Goal: Task Accomplishment & Management: Complete application form

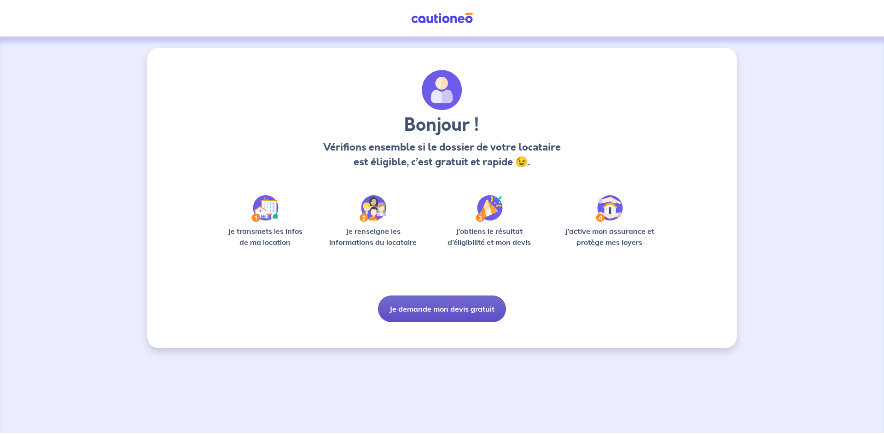
click at [427, 309] on button "Je demande mon devis gratuit" at bounding box center [442, 309] width 128 height 27
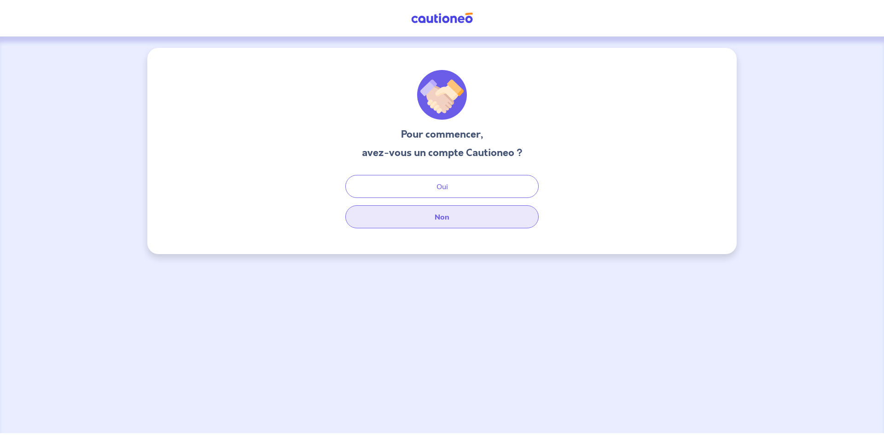
click at [428, 217] on button "Non" at bounding box center [441, 216] width 193 height 23
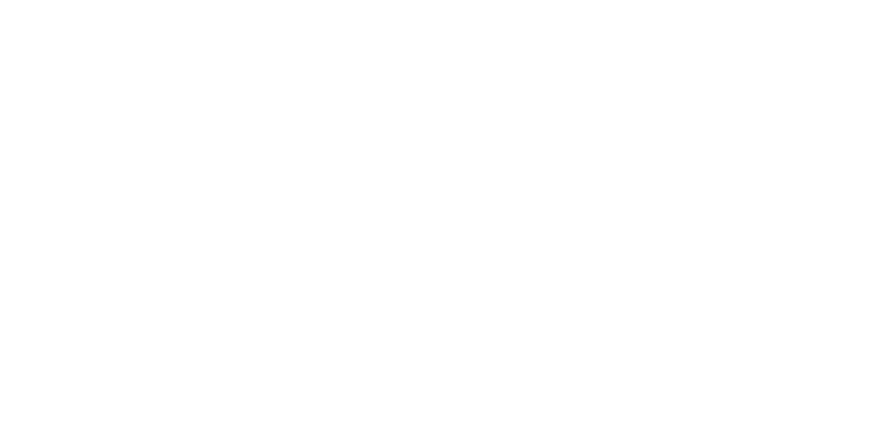
select select "FR"
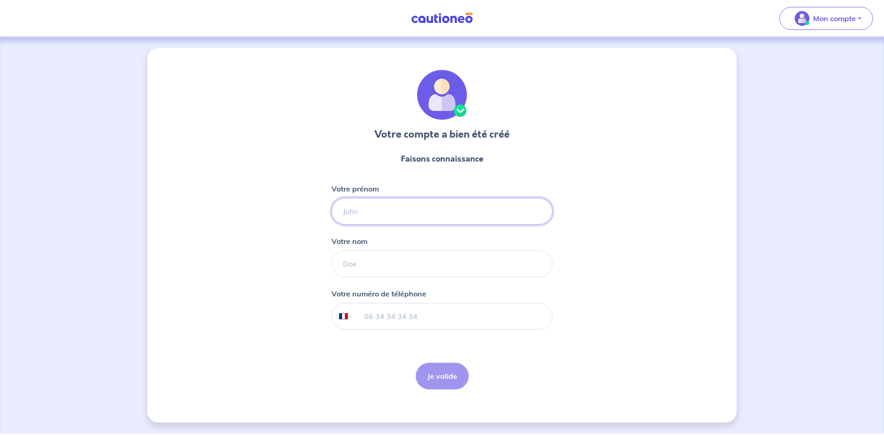
click at [395, 210] on input "Votre prénom" at bounding box center [441, 211] width 221 height 27
type input "Naima"
type input "AZEB"
type input "06 03 91 45 65"
click at [432, 372] on button "Je valide" at bounding box center [442, 376] width 53 height 27
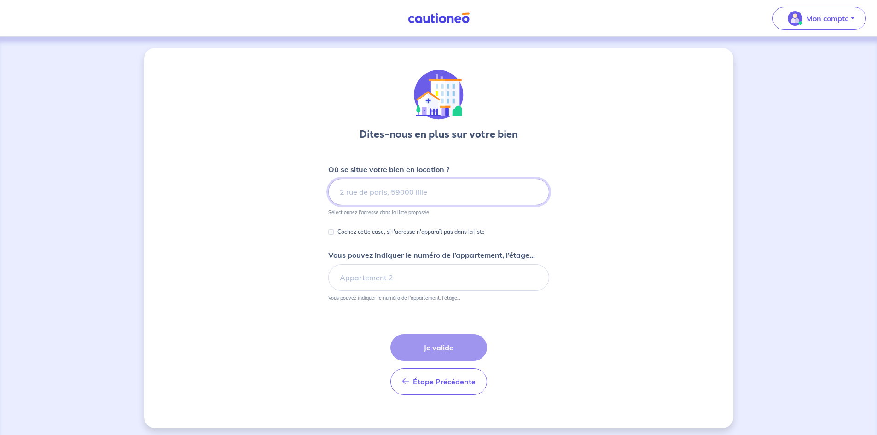
click at [427, 193] on input at bounding box center [438, 192] width 221 height 27
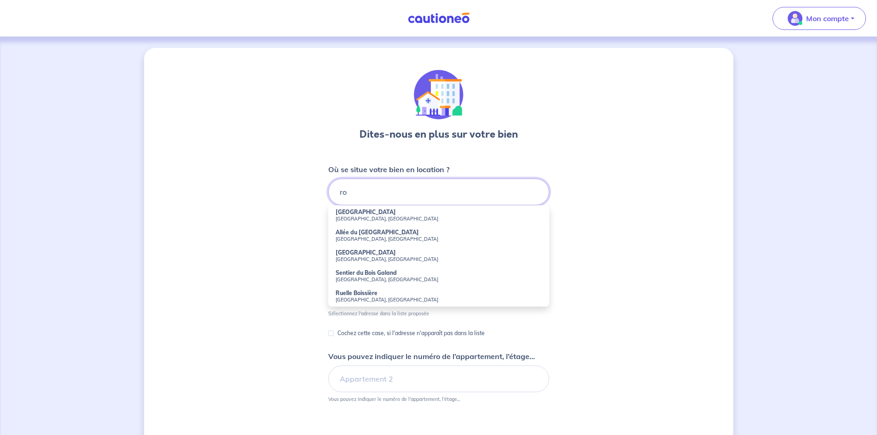
type input "r"
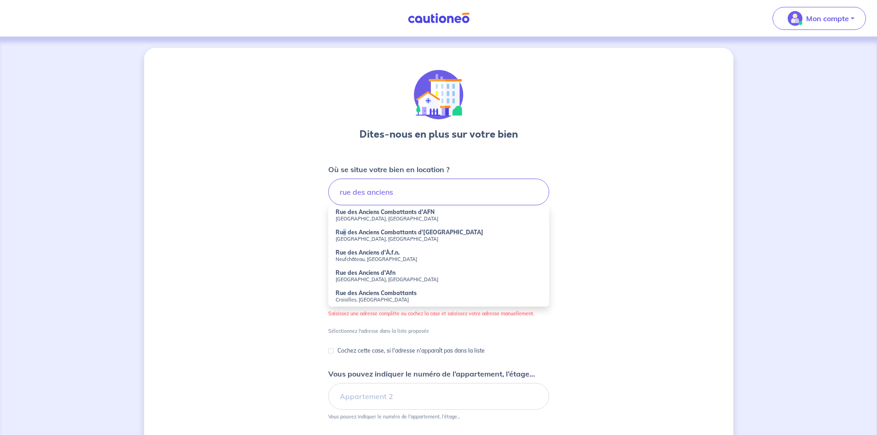
click at [346, 234] on strong "Rue des Anciens Combattants d'[GEOGRAPHIC_DATA]" at bounding box center [410, 232] width 148 height 7
type input "Rue des Anciens Combattants d'[GEOGRAPHIC_DATA], [GEOGRAPHIC_DATA], [GEOGRAPHIC…"
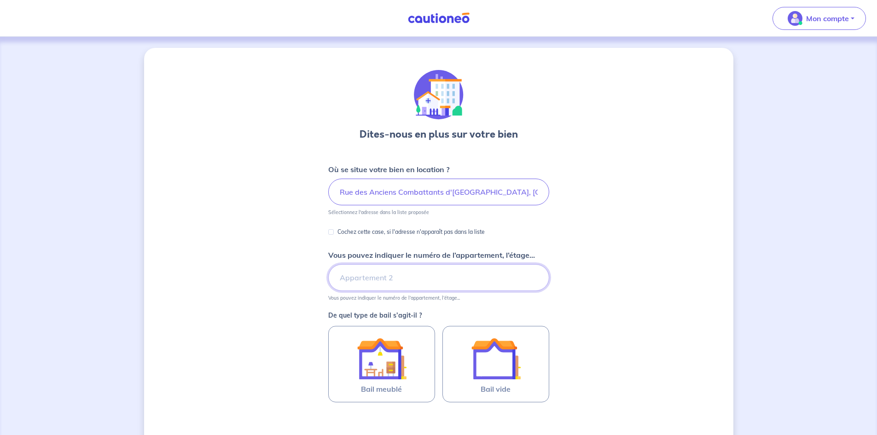
click at [416, 272] on input "Vous pouvez indiquer le numéro de l’appartement, l’étage..." at bounding box center [438, 277] width 221 height 27
type input "4"
drag, startPoint x: 652, startPoint y: 296, endPoint x: 635, endPoint y: 309, distance: 21.0
click at [649, 298] on div "Dites-nous en plus sur votre bien Où se situe votre bien en location ? Rue des …" at bounding box center [438, 289] width 589 height 482
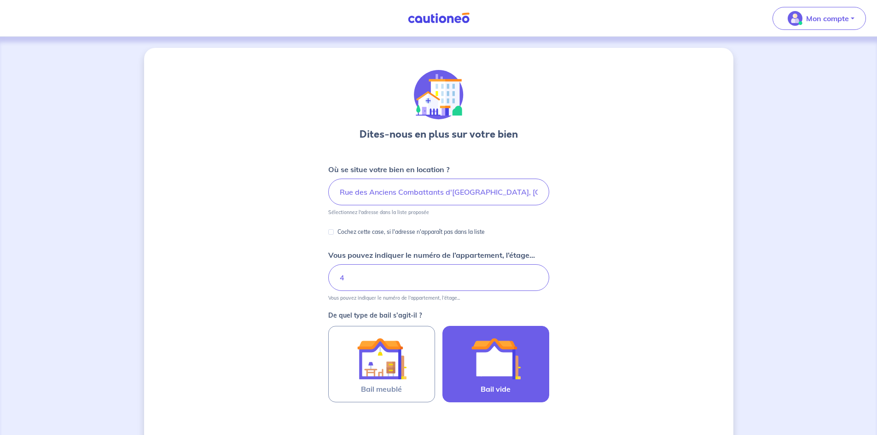
click at [498, 368] on img at bounding box center [496, 359] width 50 height 50
click at [0, 0] on input "Bail vide" at bounding box center [0, 0] width 0 height 0
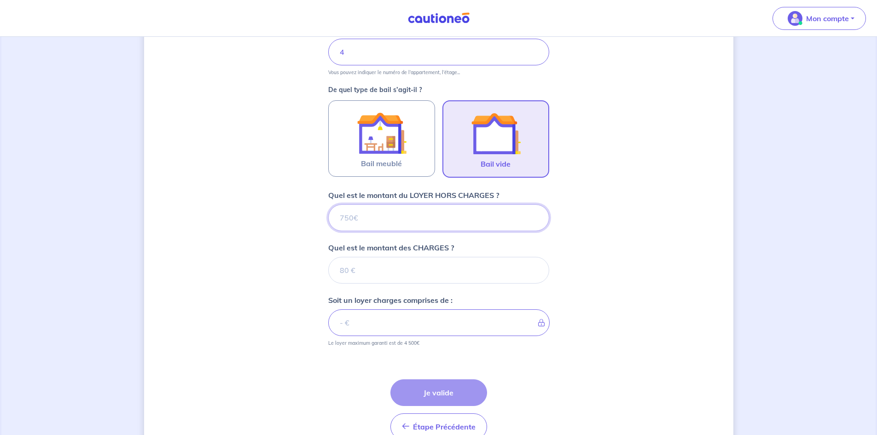
scroll to position [226, 0]
click at [385, 215] on input "Quel est le montant du LOYER HORS CHARGES ?" at bounding box center [438, 217] width 221 height 27
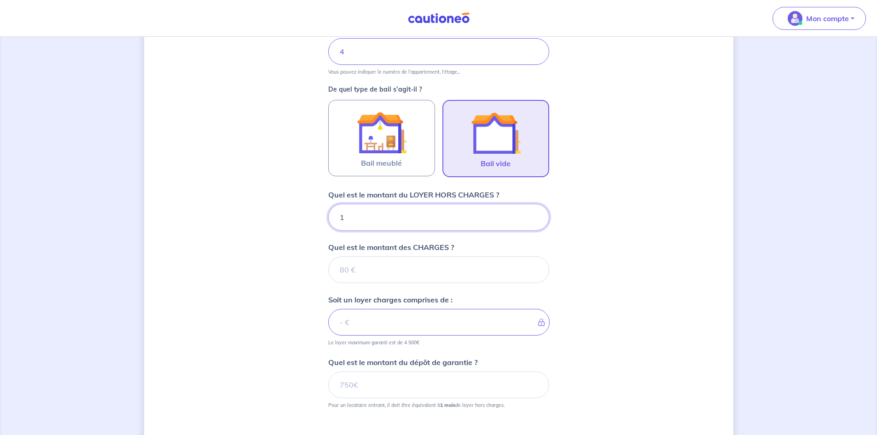
type input "12"
type input "1200"
click at [377, 273] on input "Quel est le montant des CHARGES ?" at bounding box center [438, 269] width 221 height 27
type input "1"
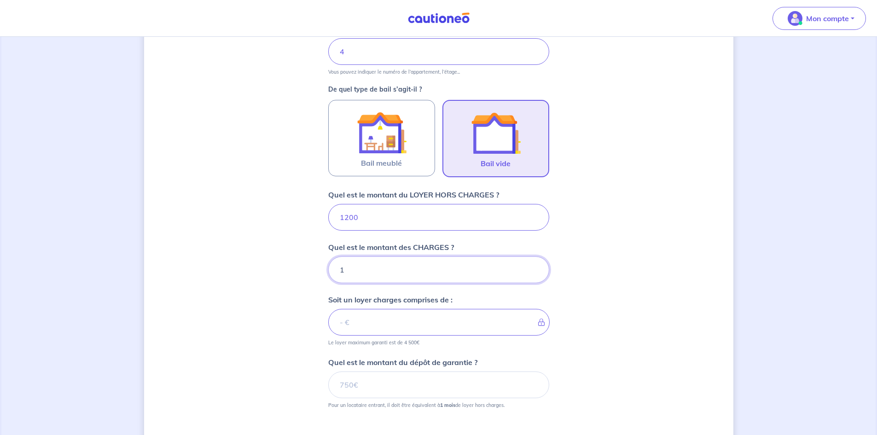
type input "1201"
type input "100"
type input "1300"
type input "100"
click at [369, 387] on input "Quel est le montant du dépôt de garantie ?" at bounding box center [438, 384] width 221 height 27
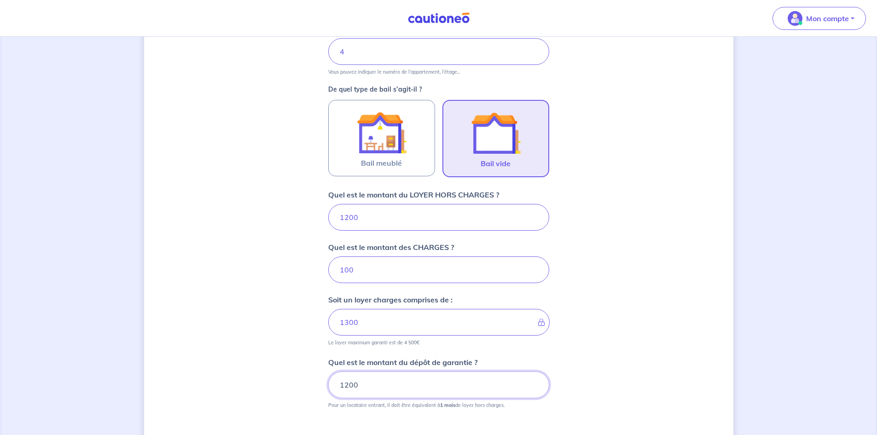
type input "1200"
click at [567, 350] on div "Dites-nous en plus sur votre bien Où se situe votre bien en location ? Rue des …" at bounding box center [438, 178] width 589 height 713
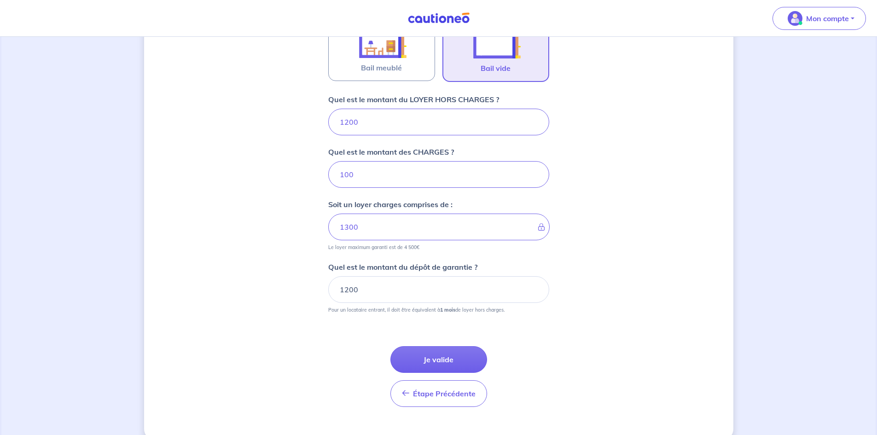
scroll to position [337, 0]
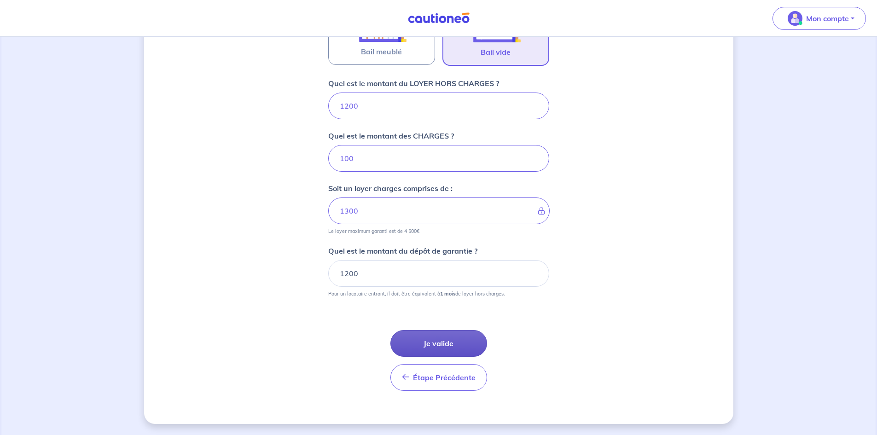
click at [446, 350] on button "Je valide" at bounding box center [438, 343] width 97 height 27
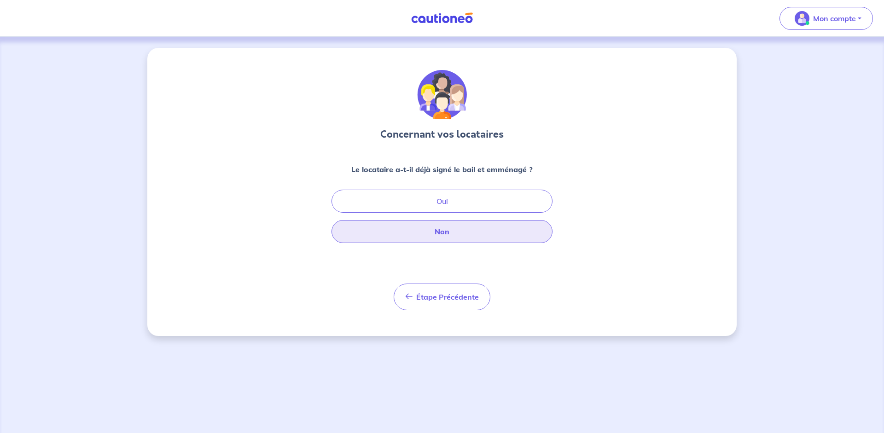
click at [368, 237] on button "Non" at bounding box center [441, 231] width 221 height 23
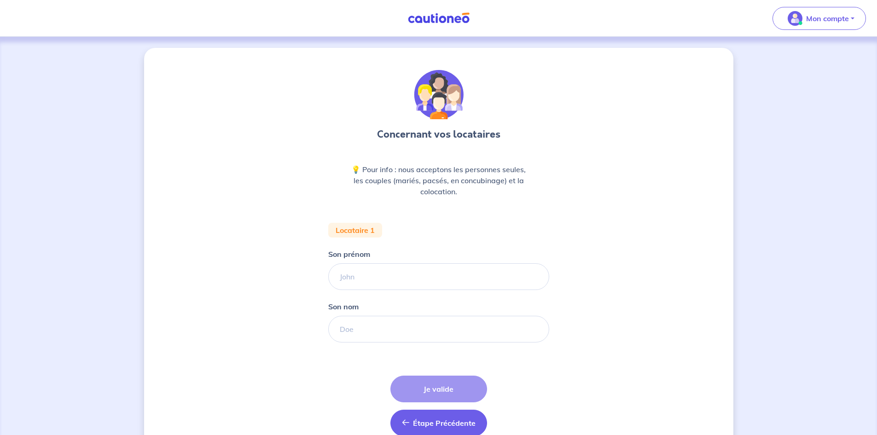
click at [407, 423] on icon "button" at bounding box center [405, 422] width 7 height 7
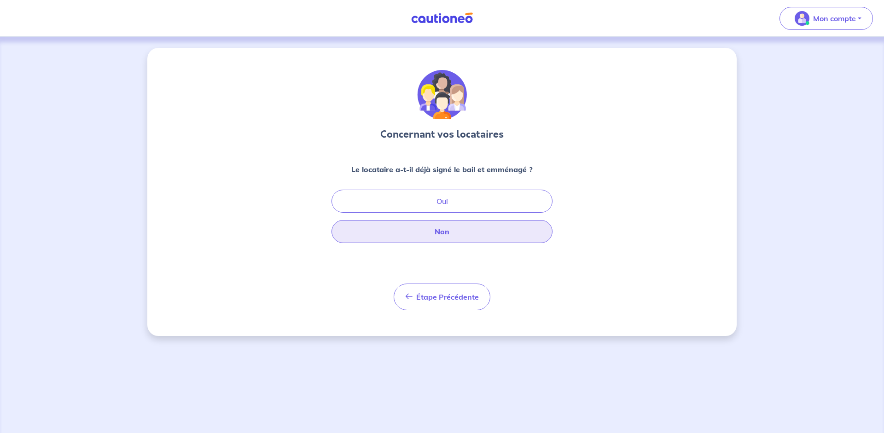
click at [447, 228] on button "Non" at bounding box center [441, 231] width 221 height 23
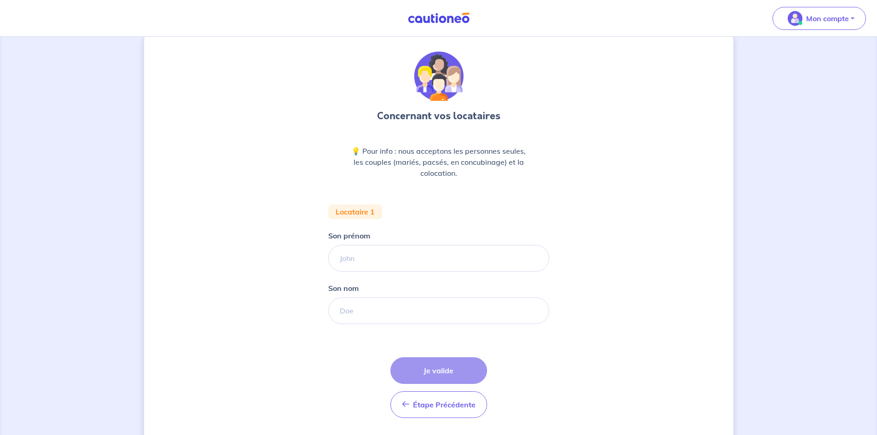
scroll to position [46, 0]
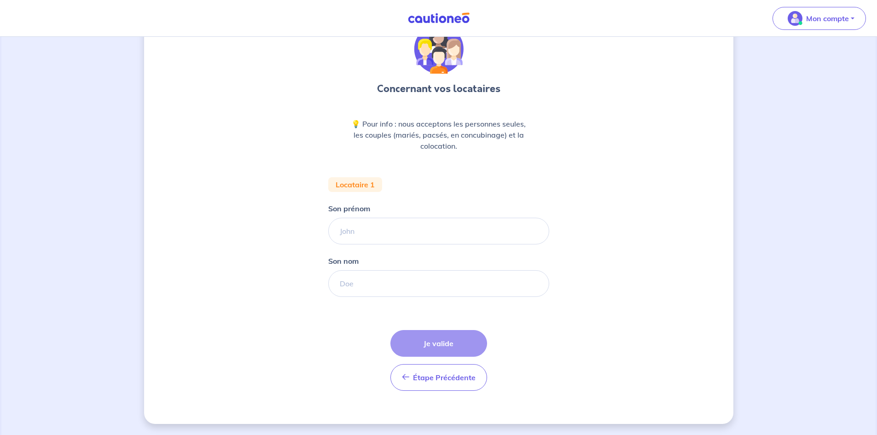
click at [408, 340] on div "Étape Précédente Précédent Je valide Je valide" at bounding box center [438, 360] width 97 height 61
click at [417, 343] on div "Étape Précédente Précédent Je valide Je valide" at bounding box center [438, 360] width 97 height 61
click at [429, 380] on span "Étape Précédente" at bounding box center [444, 377] width 63 height 9
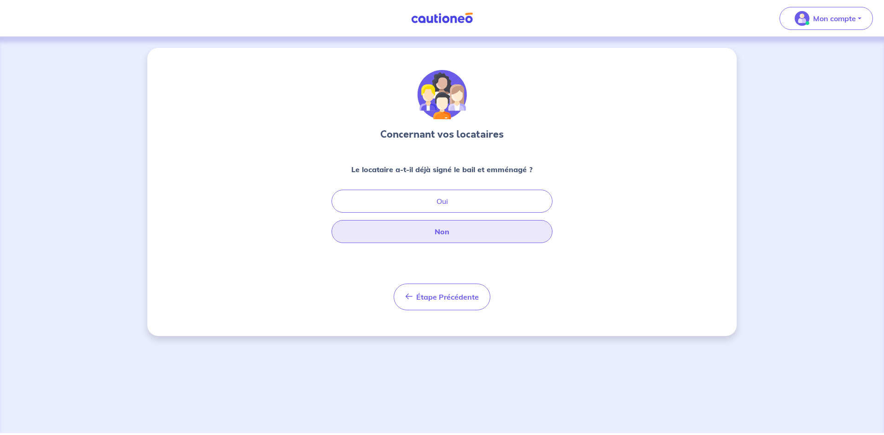
click at [435, 227] on button "Non" at bounding box center [441, 231] width 221 height 23
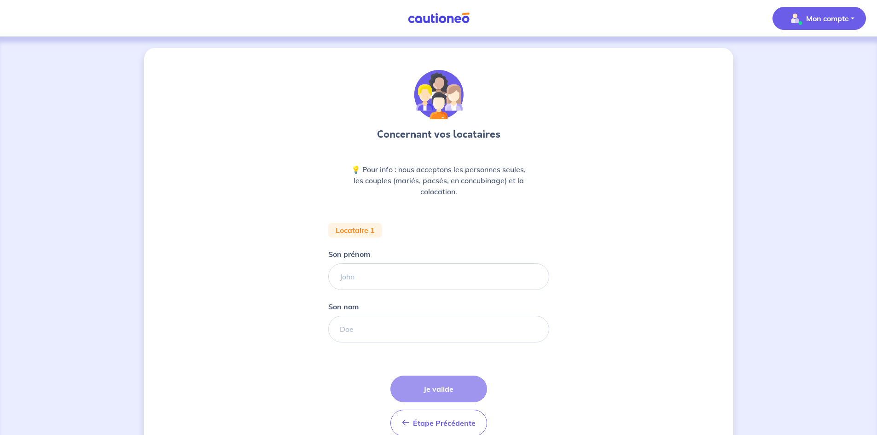
click at [816, 21] on p "Mon compte" at bounding box center [827, 18] width 43 height 11
click at [799, 54] on link "Mes informations" at bounding box center [810, 57] width 74 height 15
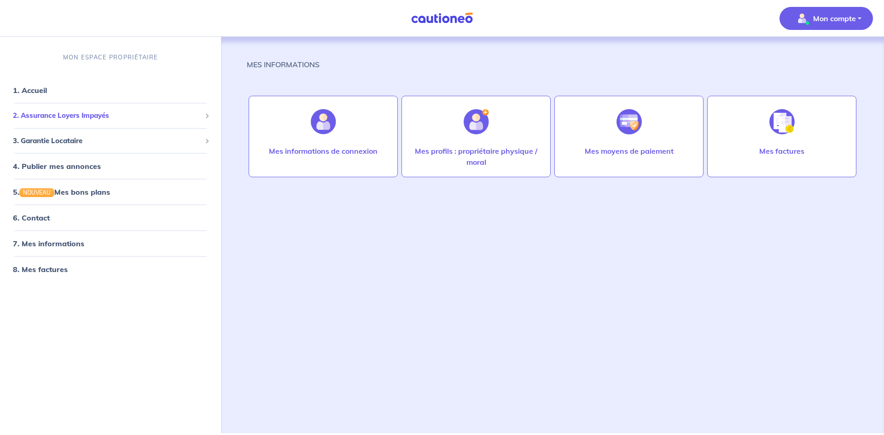
click at [54, 117] on span "2. Assurance Loyers Impayés" at bounding box center [107, 115] width 188 height 11
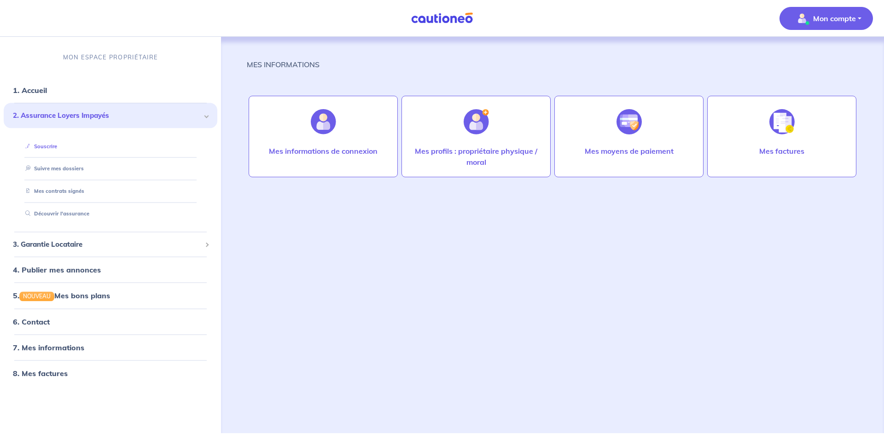
click at [47, 149] on link "Souscrire" at bounding box center [39, 146] width 35 height 6
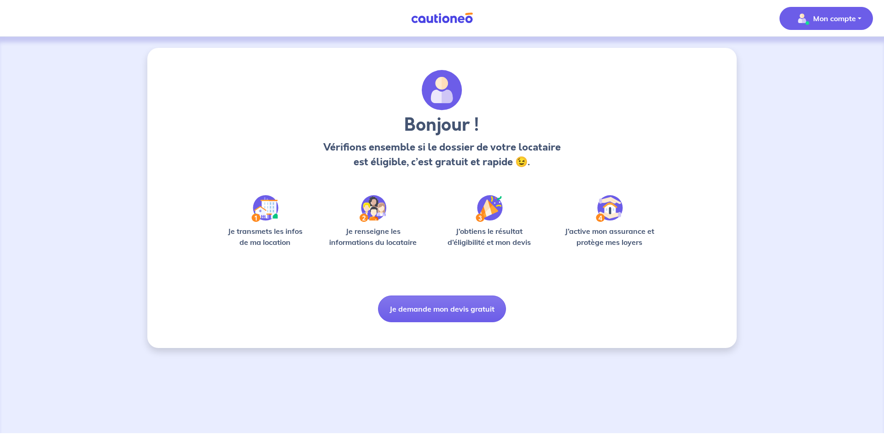
click at [821, 19] on p "Mon compte" at bounding box center [834, 18] width 43 height 11
click at [812, 64] on div "Mes informations Me déconnecter" at bounding box center [817, 68] width 82 height 60
click at [806, 59] on link "Mes informations" at bounding box center [817, 57] width 74 height 15
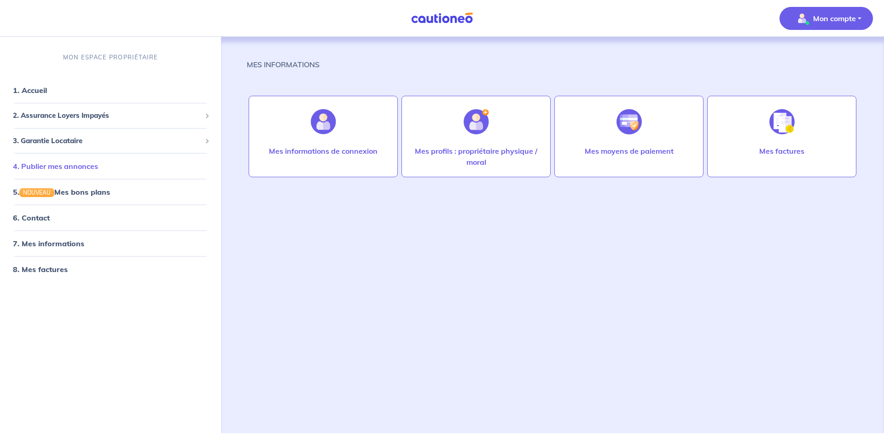
click at [69, 168] on link "4. Publier mes annonces" at bounding box center [55, 166] width 85 height 9
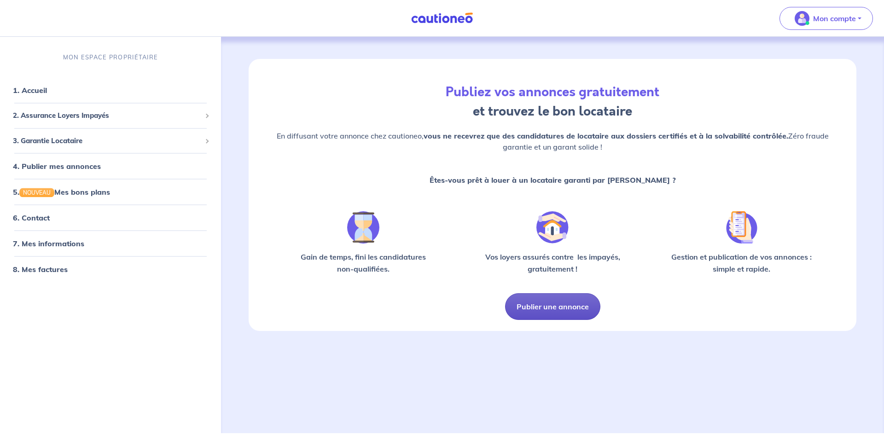
click at [551, 305] on button "Publier une annonce" at bounding box center [552, 306] width 95 height 27
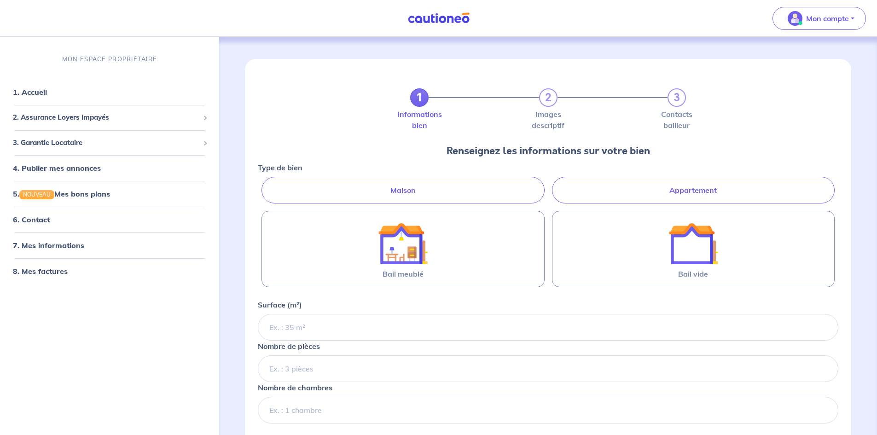
click at [649, 180] on label "Appartement" at bounding box center [693, 190] width 283 height 27
click at [264, 180] on input "Appartement" at bounding box center [261, 180] width 6 height 6
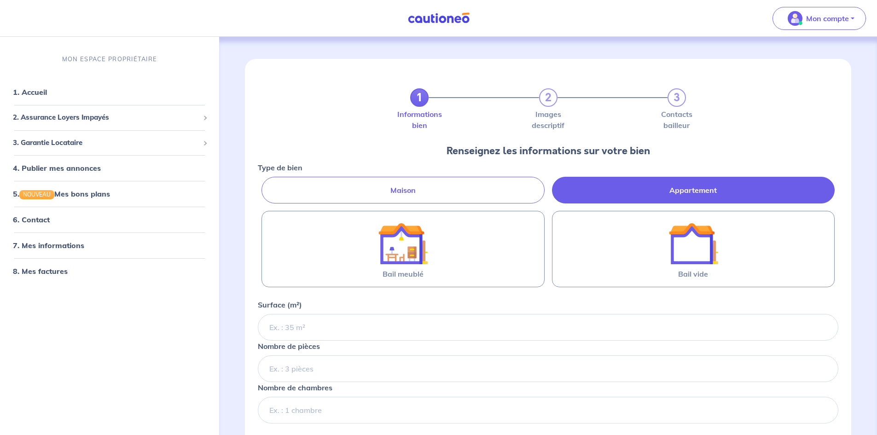
radio input "true"
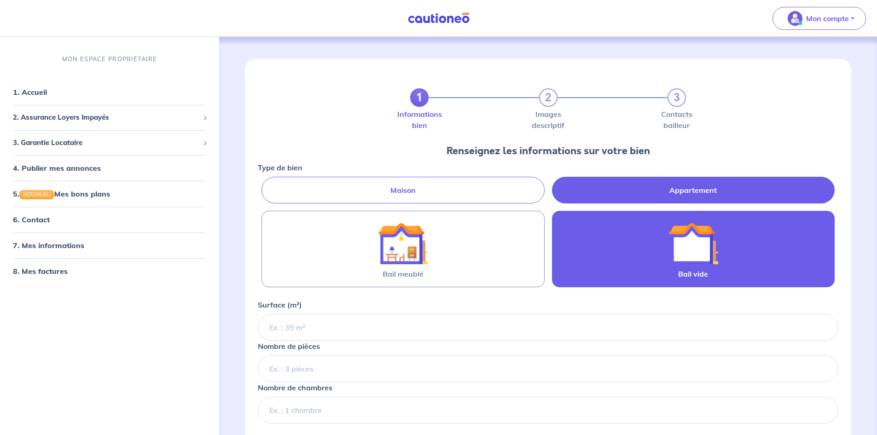
click at [656, 245] on div at bounding box center [693, 244] width 130 height 50
click at [0, 0] on input "Bail vide" at bounding box center [0, 0] width 0 height 0
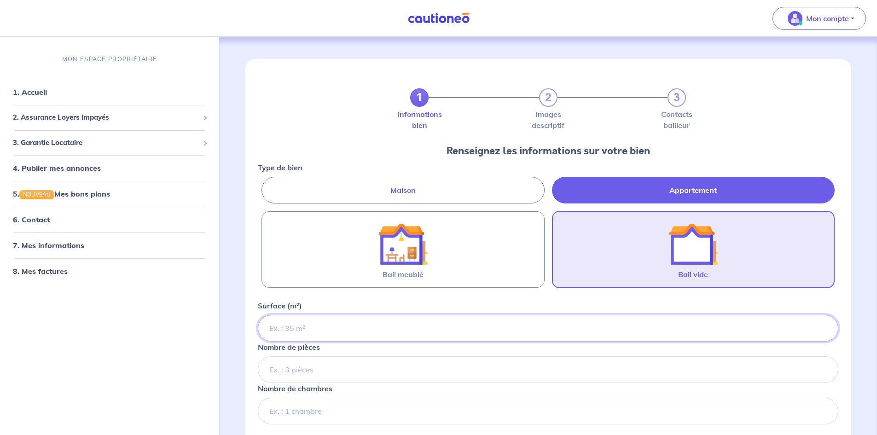
click at [279, 334] on input "Surface (m²)" at bounding box center [548, 328] width 580 height 27
type input "7"
type input "69"
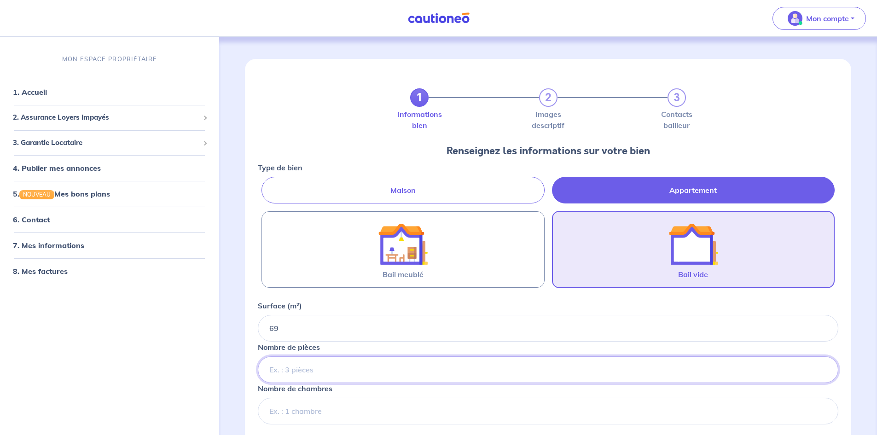
click at [324, 372] on input "Nombre de pièces" at bounding box center [548, 369] width 580 height 27
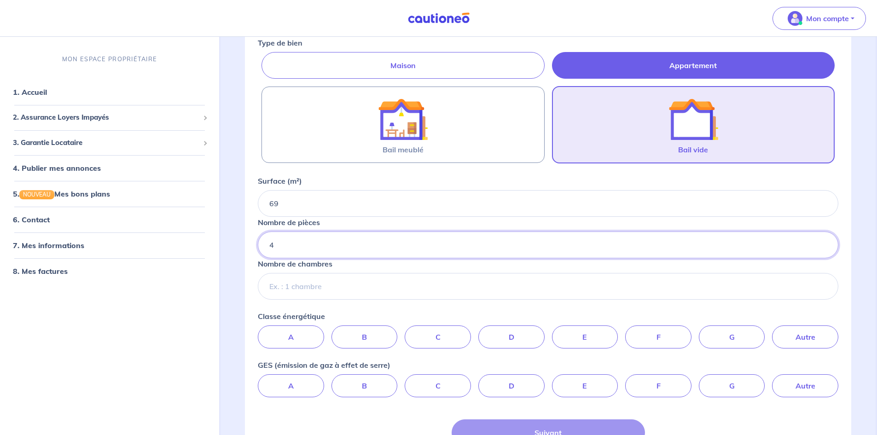
scroll to position [138, 0]
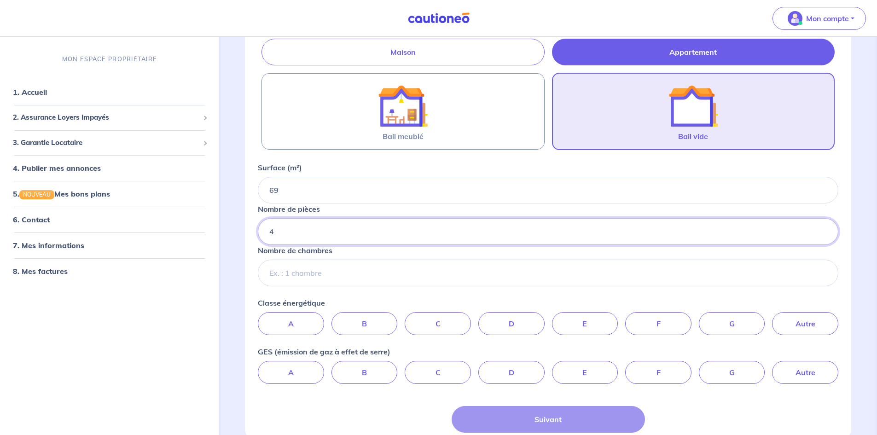
type input "4"
click at [346, 260] on input "Nombre de chambres" at bounding box center [548, 273] width 580 height 27
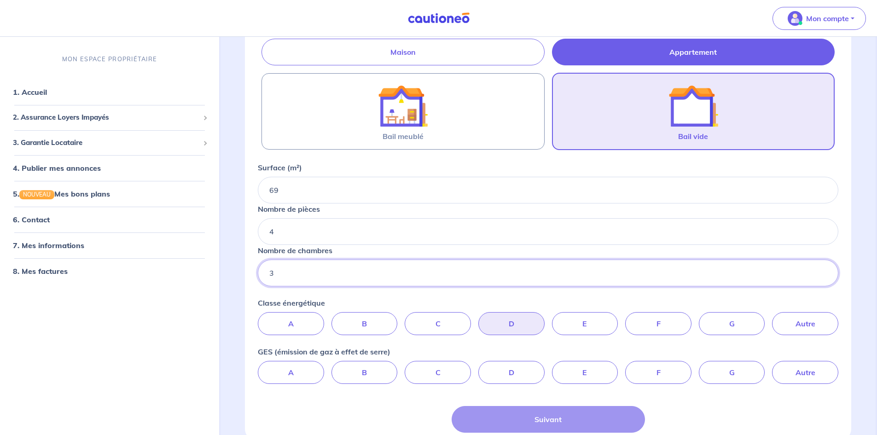
type input "3"
click at [492, 326] on label "D" at bounding box center [511, 323] width 66 height 23
click at [545, 318] on input "D" at bounding box center [548, 315] width 6 height 6
radio input "true"
click at [503, 316] on label "D" at bounding box center [511, 323] width 66 height 23
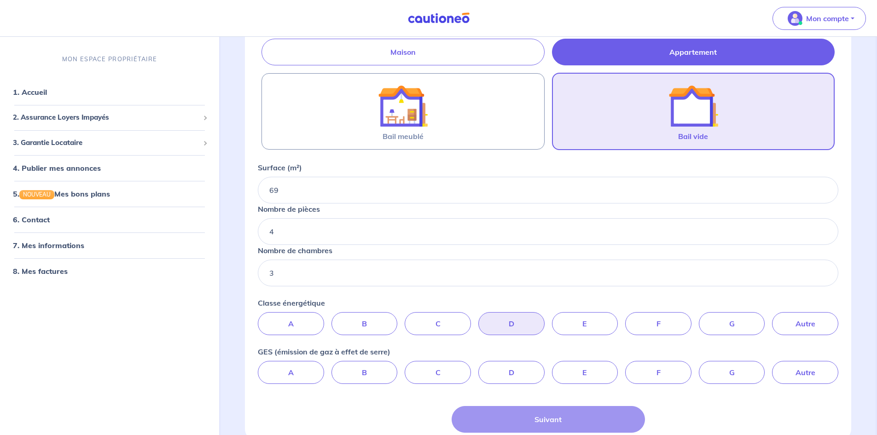
click at [545, 316] on input "D" at bounding box center [548, 315] width 6 height 6
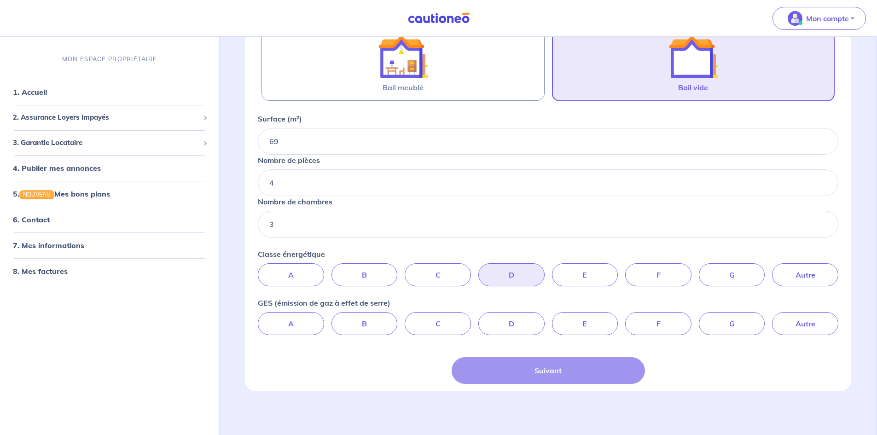
scroll to position [187, 0]
click at [298, 142] on input "69" at bounding box center [548, 140] width 580 height 27
type input "69.21"
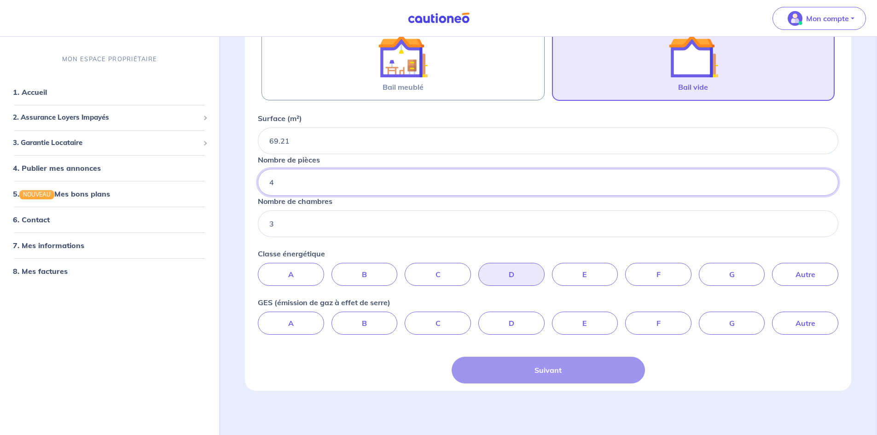
click at [342, 179] on input "4" at bounding box center [548, 182] width 580 height 27
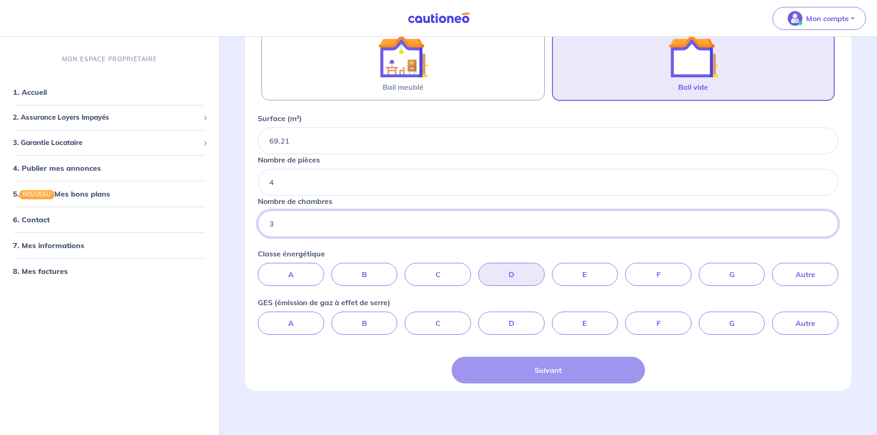
click at [327, 229] on input "3" at bounding box center [548, 223] width 580 height 27
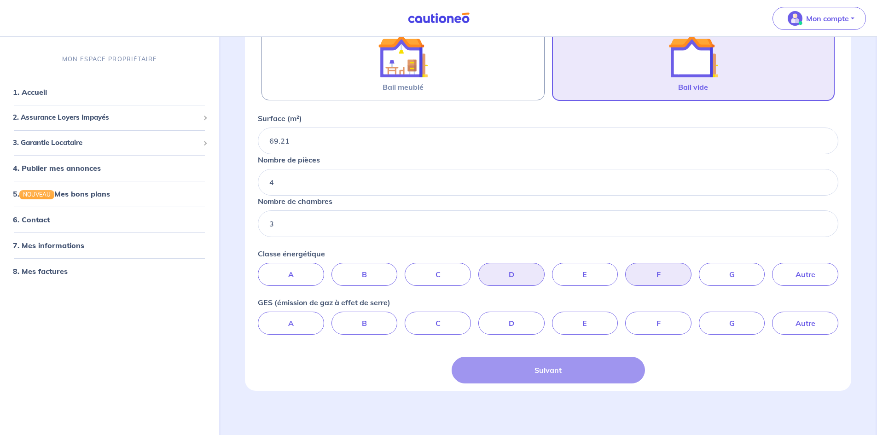
click at [649, 276] on label "F" at bounding box center [658, 274] width 66 height 23
click at [551, 269] on input "F" at bounding box center [548, 266] width 6 height 6
radio input "true"
click at [664, 315] on label "F" at bounding box center [658, 323] width 66 height 23
click at [551, 315] on input "F" at bounding box center [548, 315] width 6 height 6
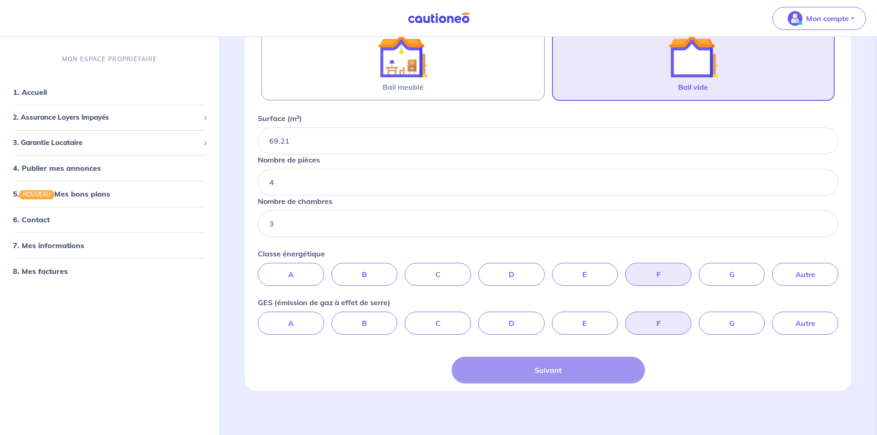
radio input "true"
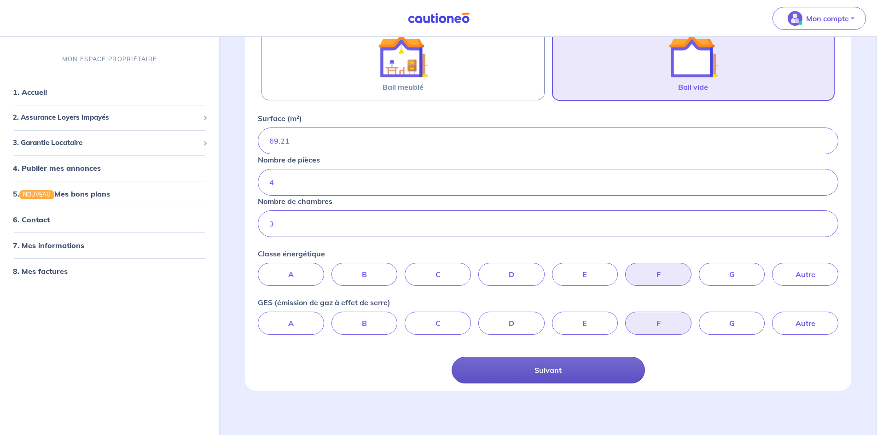
click at [590, 382] on button "Suivant" at bounding box center [548, 370] width 193 height 27
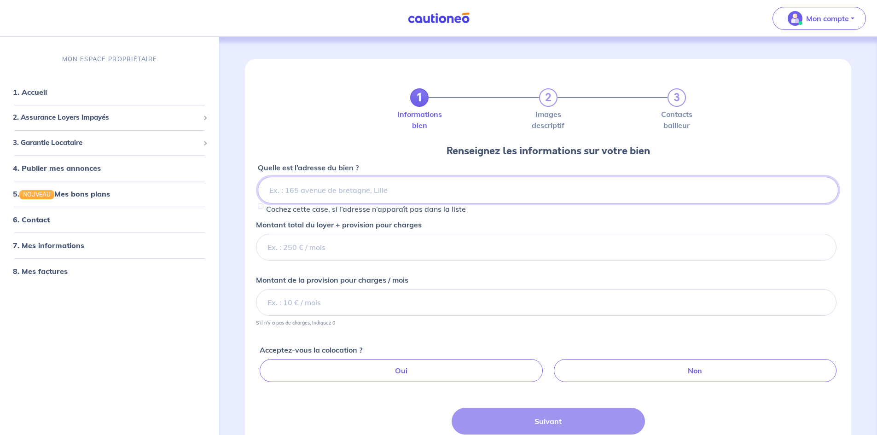
type input "4"
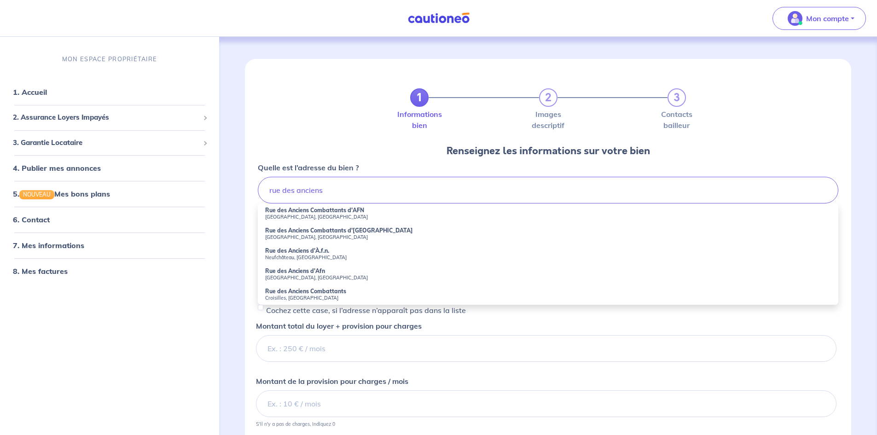
click at [336, 222] on li "Rue des Anciens Combattants d'AFN Nîmes, France" at bounding box center [548, 213] width 580 height 20
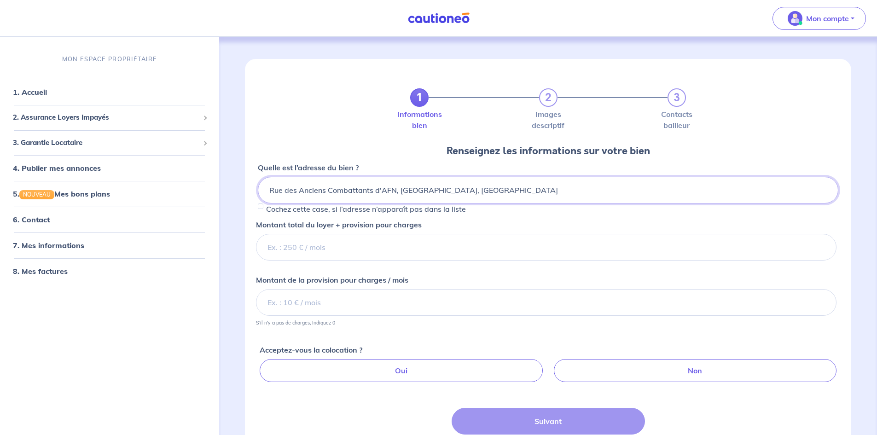
click at [391, 186] on input "Rue des Anciens Combattants d'AFN, Nîmes, France" at bounding box center [548, 190] width 580 height 27
drag, startPoint x: 483, startPoint y: 189, endPoint x: 400, endPoint y: 199, distance: 83.9
click at [398, 198] on input "Rue des Anciens Combattants d'AFN, Nîmes, France" at bounding box center [548, 190] width 580 height 27
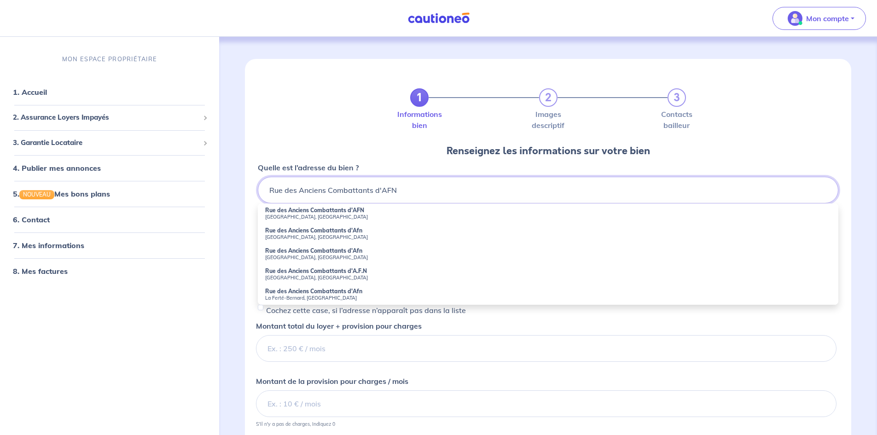
click at [403, 193] on input "Rue des Anciens Combattants d'AFN" at bounding box center [548, 190] width 580 height 27
click at [337, 235] on small "[GEOGRAPHIC_DATA], [GEOGRAPHIC_DATA]" at bounding box center [548, 237] width 566 height 6
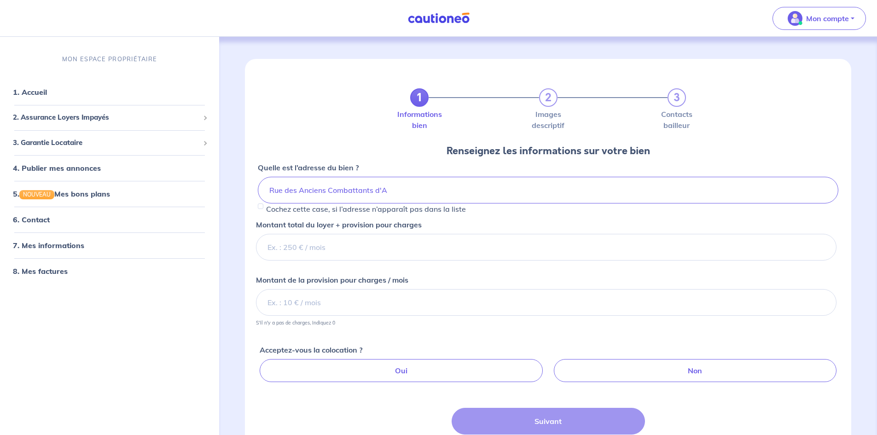
type input "Rue des Anciens Combattants d'[GEOGRAPHIC_DATA], [GEOGRAPHIC_DATA], [GEOGRAPHIC…"
click at [334, 249] on input "Montant total du loyer + provision pour charges" at bounding box center [546, 247] width 580 height 27
type input "1300"
click at [350, 308] on input "Montant de la provision pour charges / mois" at bounding box center [546, 302] width 580 height 27
type input "100"
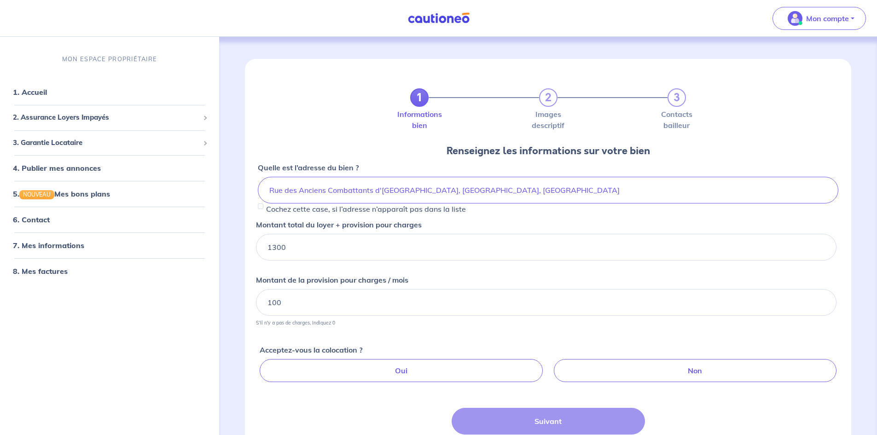
click at [516, 345] on div "Acceptez-vous la colocation ? Oui Non" at bounding box center [550, 364] width 580 height 41
click at [512, 339] on div "Acceptez-vous la colocation ? Oui Non" at bounding box center [550, 359] width 580 height 52
click at [467, 381] on label "Oui" at bounding box center [401, 370] width 283 height 23
click at [547, 365] on input "Oui" at bounding box center [550, 362] width 6 height 6
radio input "true"
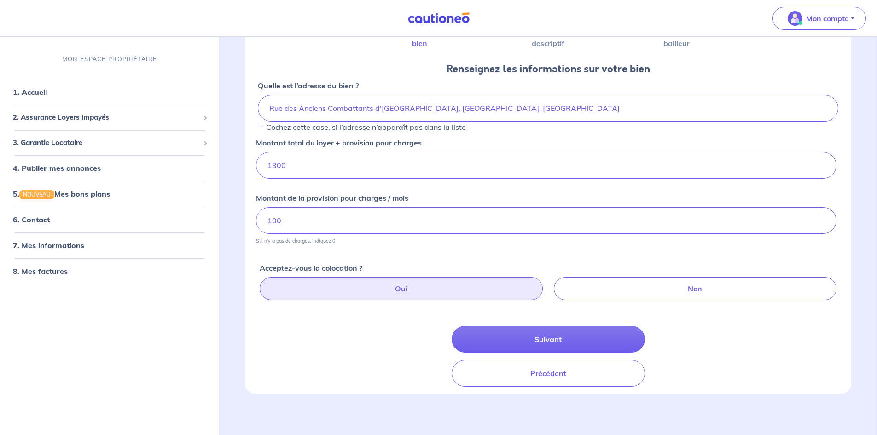
scroll to position [85, 0]
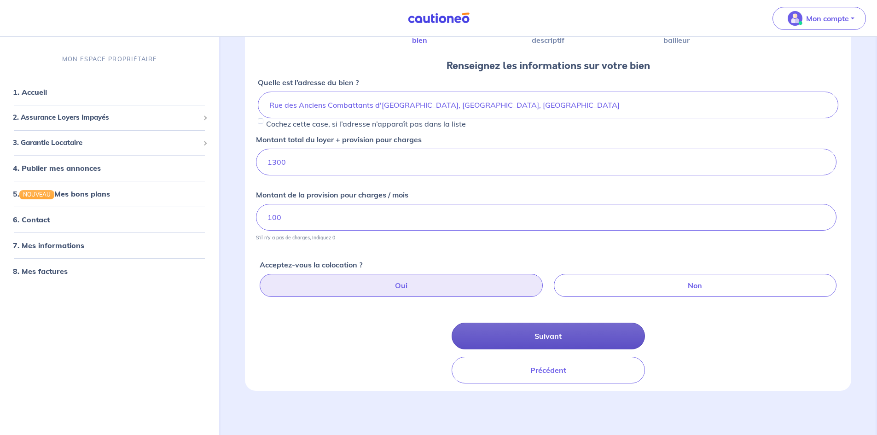
click at [527, 325] on button "Suivant" at bounding box center [548, 336] width 193 height 27
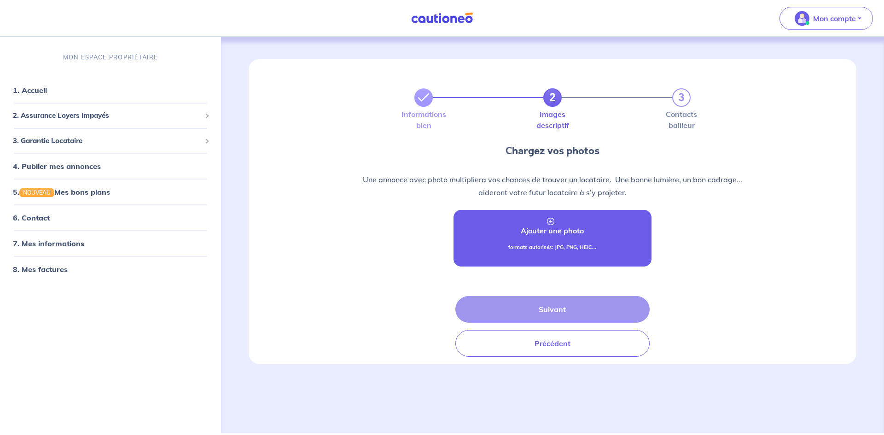
click at [542, 214] on link "Ajouter une photo formats autorisés: JPG, PNG, HEIC..." at bounding box center [551, 238] width 197 height 57
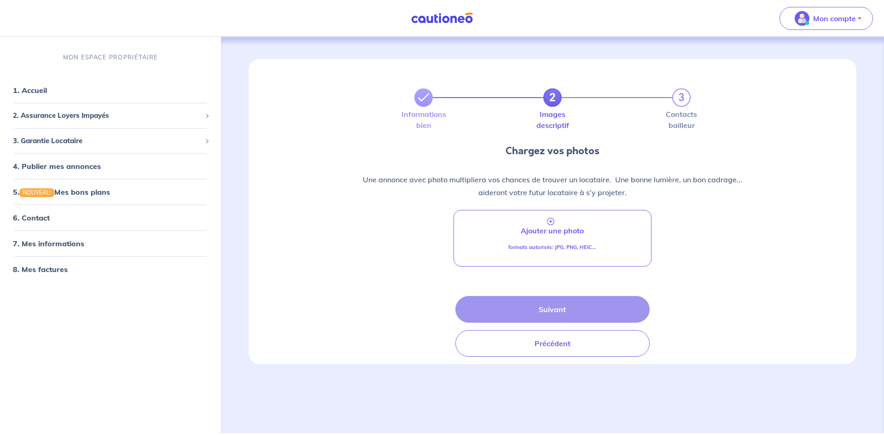
click at [720, 264] on div "Ajouter une photo formats autorisés: JPG, PNG, HEIC..." at bounding box center [552, 238] width 593 height 57
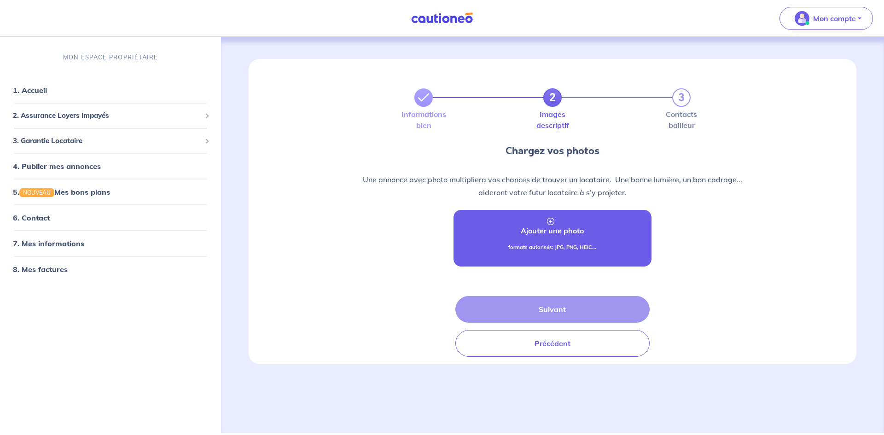
click at [552, 234] on p "Ajouter une photo" at bounding box center [552, 230] width 63 height 11
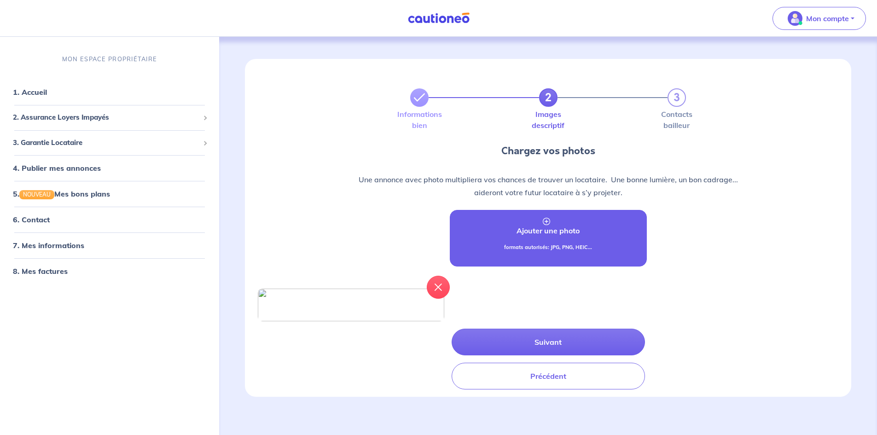
click at [555, 223] on link "Ajouter une photo formats autorisés: JPG, PNG, HEIC..." at bounding box center [548, 238] width 197 height 57
click at [566, 230] on p "Ajouter une photo" at bounding box center [547, 230] width 63 height 11
click at [533, 226] on p "Ajouter une photo" at bounding box center [547, 230] width 63 height 11
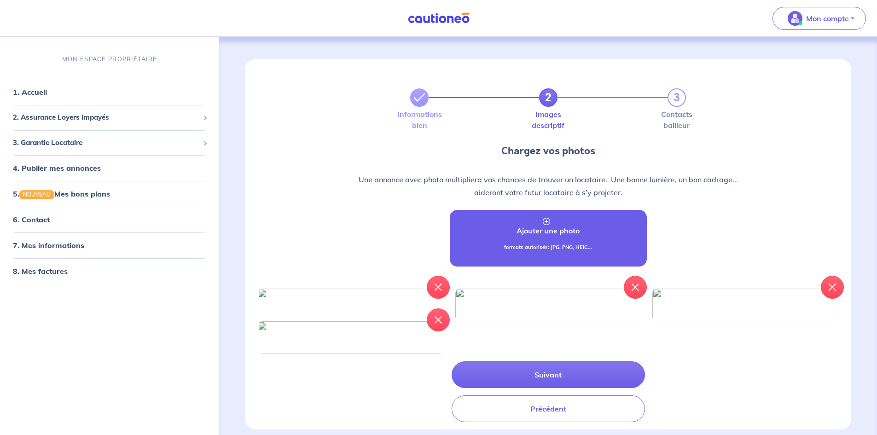
click at [527, 232] on p "Ajouter une photo" at bounding box center [547, 230] width 63 height 11
click at [540, 220] on link "Ajouter une photo formats autorisés: JPG, PNG, HEIC..." at bounding box center [548, 238] width 197 height 57
click at [537, 247] on p "formats autorisés: JPG, PNG, HEIC..." at bounding box center [548, 247] width 88 height 8
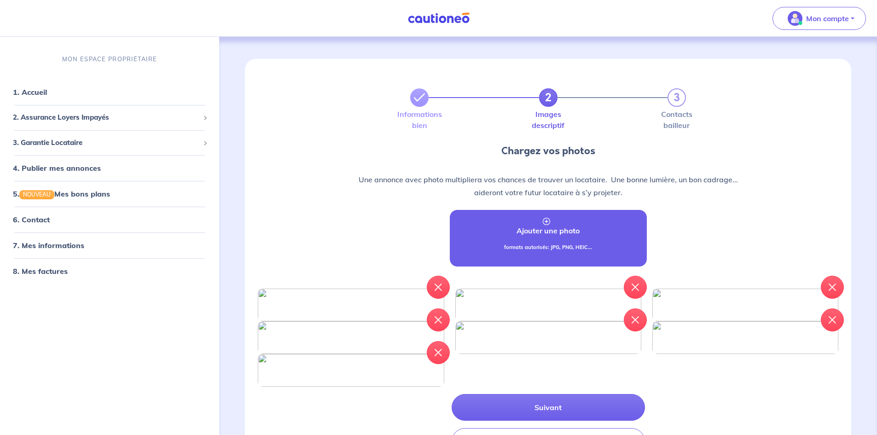
click at [578, 220] on link "Ajouter une photo formats autorisés: JPG, PNG, HEIC..." at bounding box center [548, 238] width 197 height 57
click at [575, 232] on p "Ajouter une photo" at bounding box center [547, 230] width 63 height 11
click at [528, 228] on p "Ajouter une photo" at bounding box center [547, 230] width 63 height 11
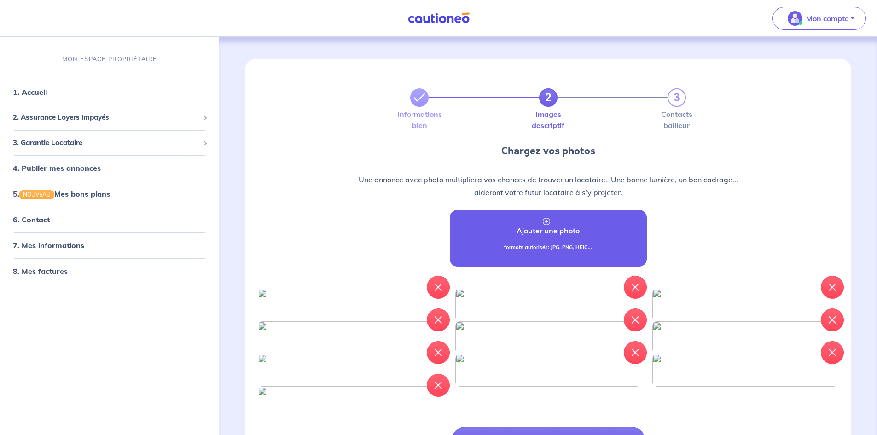
click at [545, 231] on p "Ajouter une photo" at bounding box center [547, 230] width 63 height 11
click at [575, 228] on p "Ajouter une photo" at bounding box center [547, 230] width 63 height 11
click at [578, 230] on p "Ajouter une photo" at bounding box center [547, 230] width 63 height 11
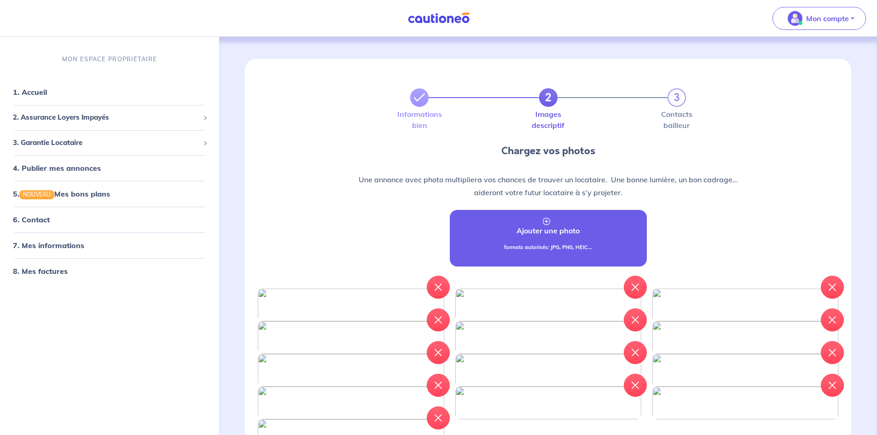
click at [537, 232] on p "Ajouter une photo" at bounding box center [547, 230] width 63 height 11
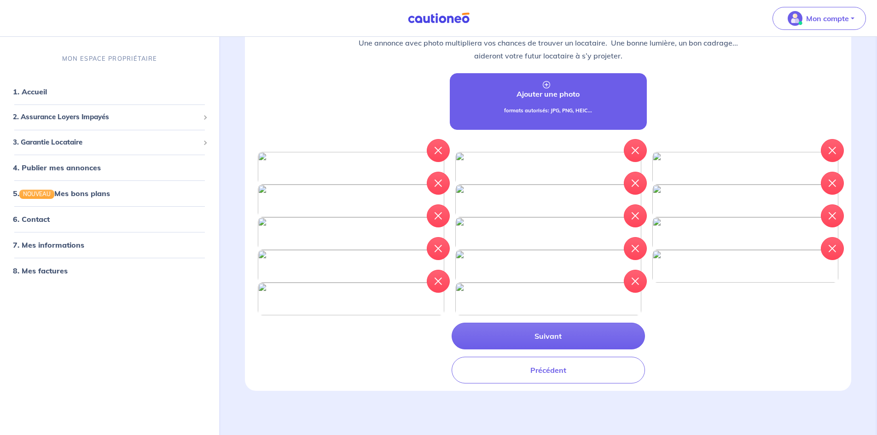
scroll to position [184, 0]
click at [522, 73] on link "Ajouter une photo formats autorisés: JPG, PNG, HEIC..." at bounding box center [548, 101] width 197 height 57
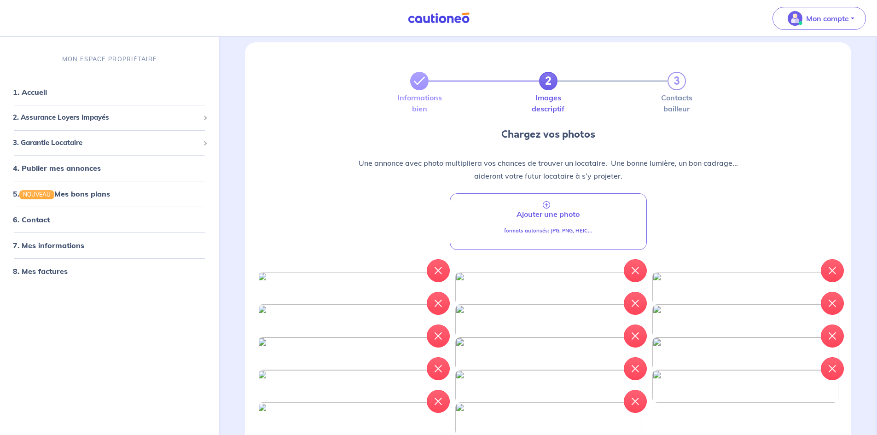
scroll to position [15, 0]
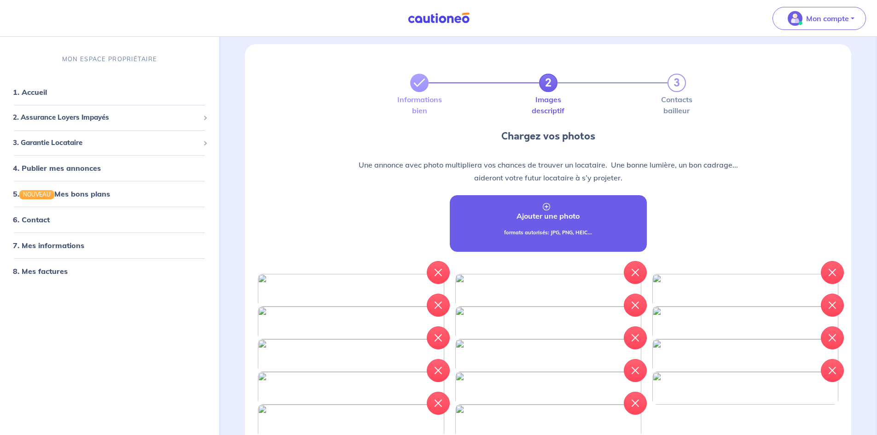
click at [574, 223] on link "Ajouter une photo formats autorisés: JPG, PNG, HEIC..." at bounding box center [548, 223] width 197 height 57
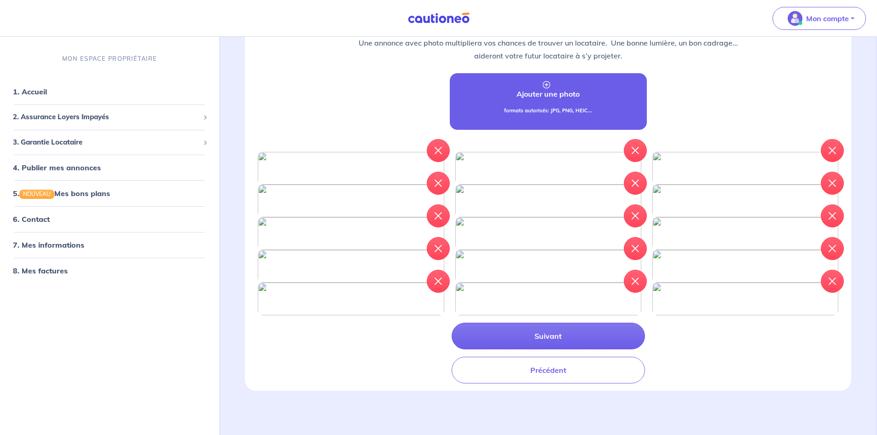
scroll to position [92, 0]
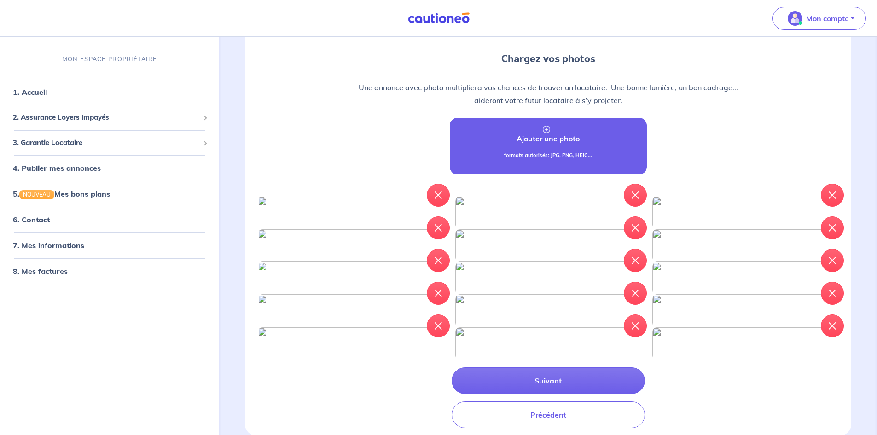
click at [523, 146] on link "Ajouter une photo formats autorisés: JPG, PNG, HEIC..." at bounding box center [548, 146] width 197 height 57
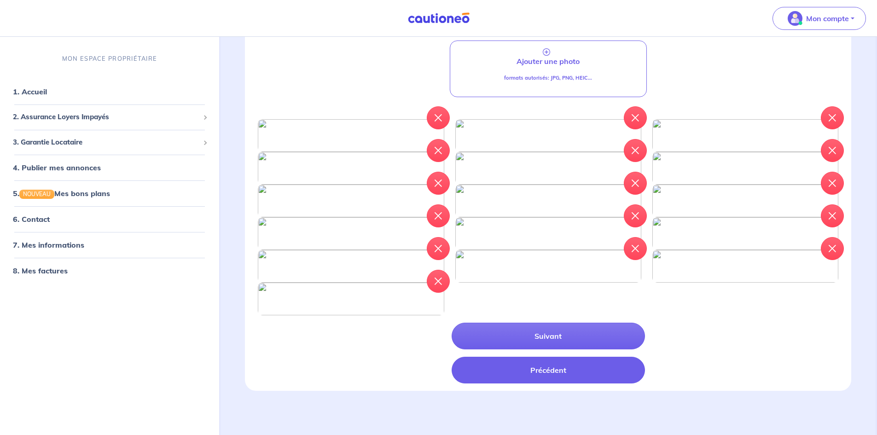
scroll to position [506, 0]
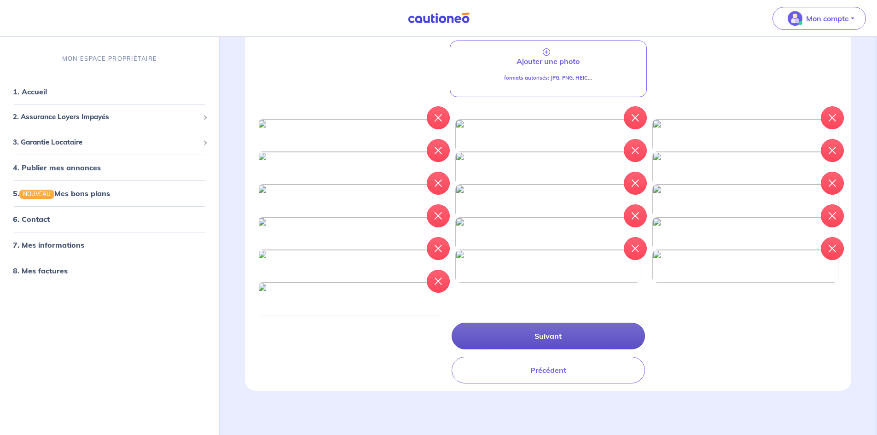
click at [529, 349] on button "Suivant" at bounding box center [548, 336] width 193 height 27
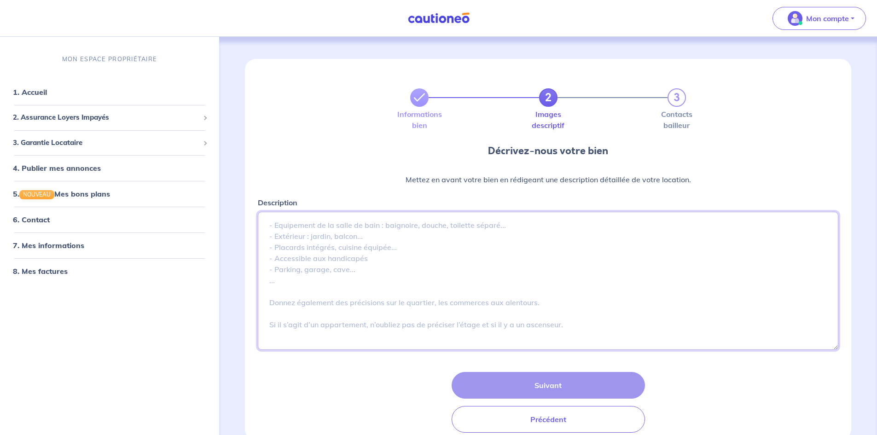
click at [416, 229] on textarea "Description" at bounding box center [548, 281] width 580 height 138
click at [328, 219] on textarea "Description" at bounding box center [548, 281] width 580 height 138
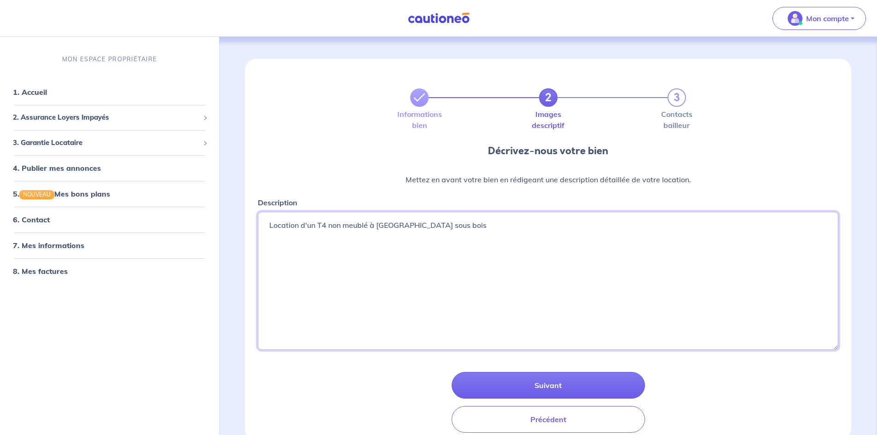
click at [369, 227] on textarea "L" at bounding box center [548, 281] width 580 height 138
click at [520, 222] on textarea "L" at bounding box center [548, 281] width 580 height 138
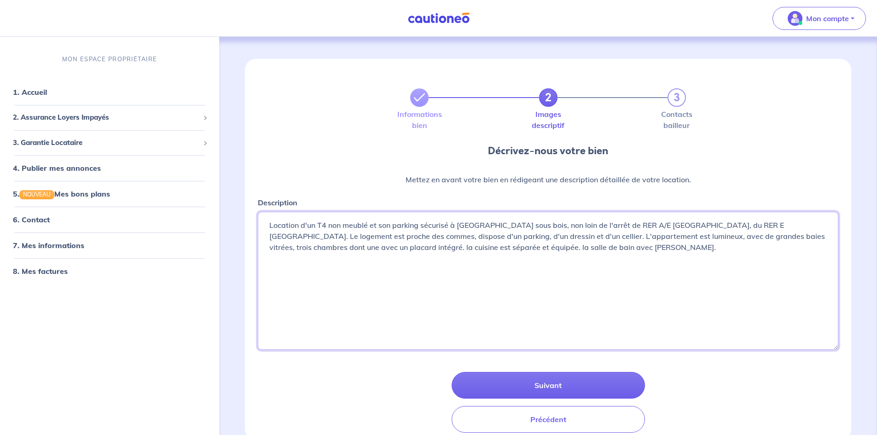
drag, startPoint x: 371, startPoint y: 226, endPoint x: 450, endPoint y: 229, distance: 78.3
click at [450, 229] on textarea "L" at bounding box center [548, 281] width 580 height 138
click at [809, 226] on textarea "L" at bounding box center [548, 281] width 580 height 138
click at [431, 239] on textarea "L" at bounding box center [548, 281] width 580 height 138
click at [538, 239] on textarea "L" at bounding box center [548, 281] width 580 height 138
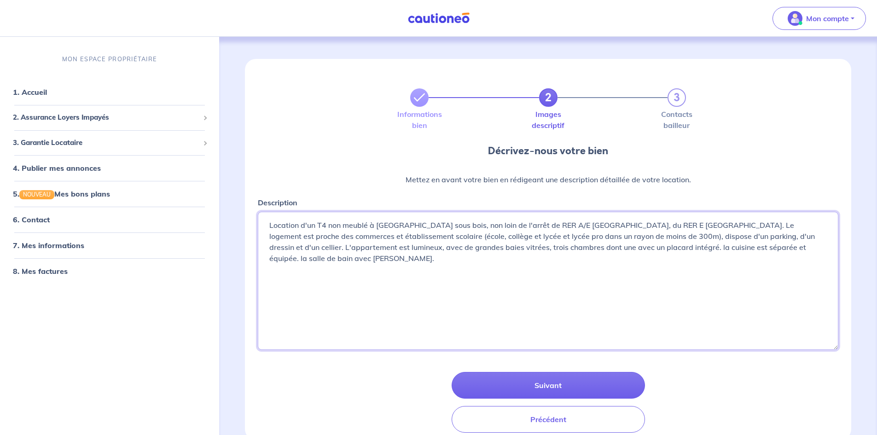
click at [593, 239] on textarea "L" at bounding box center [548, 281] width 580 height 138
click at [715, 235] on textarea "L" at bounding box center [548, 281] width 580 height 138
click at [592, 251] on textarea "L" at bounding box center [548, 281] width 580 height 138
click at [709, 244] on textarea "L" at bounding box center [548, 281] width 580 height 138
click at [818, 240] on textarea "L" at bounding box center [548, 281] width 580 height 138
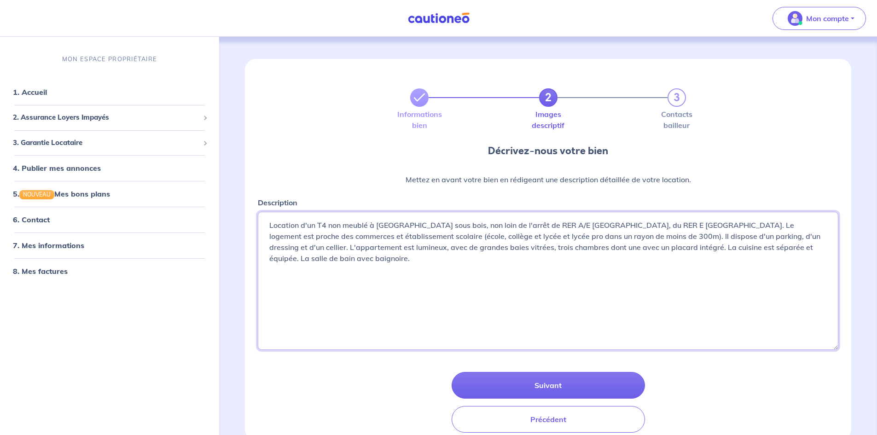
click at [813, 250] on textarea "L" at bounding box center [548, 281] width 580 height 138
drag, startPoint x: 326, startPoint y: 266, endPoint x: 322, endPoint y: 269, distance: 5.6
click at [325, 267] on textarea "L" at bounding box center [548, 281] width 580 height 138
click at [429, 270] on textarea "L" at bounding box center [548, 281] width 580 height 138
drag, startPoint x: 429, startPoint y: 270, endPoint x: 451, endPoint y: 267, distance: 22.3
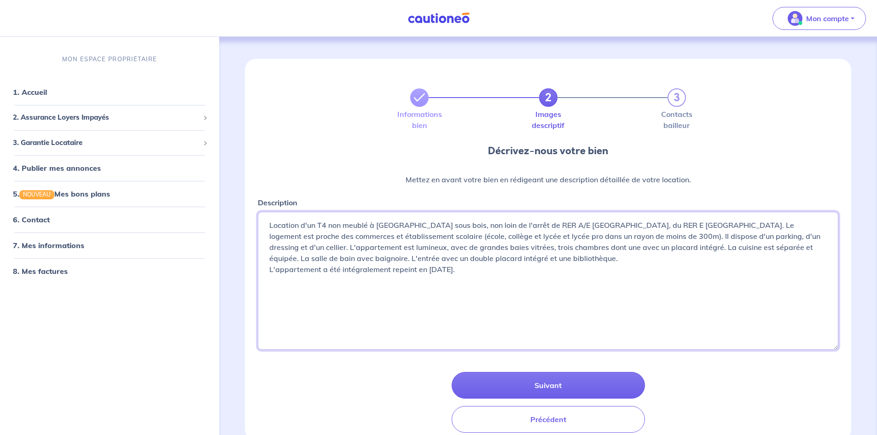
click at [451, 267] on textarea "L" at bounding box center [548, 281] width 580 height 138
click at [482, 273] on textarea "L" at bounding box center [548, 281] width 580 height 138
click at [416, 271] on textarea "L" at bounding box center [548, 281] width 580 height 138
click at [640, 272] on textarea "L" at bounding box center [548, 281] width 580 height 138
type textarea "Location d'un T4 non meublé à Rosny sous bois, non loin de l'arrêt de RER A/E V…"
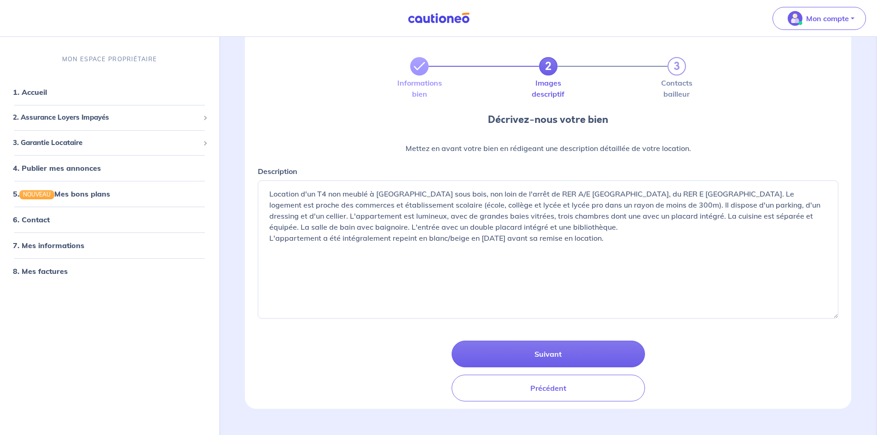
scroll to position [46, 0]
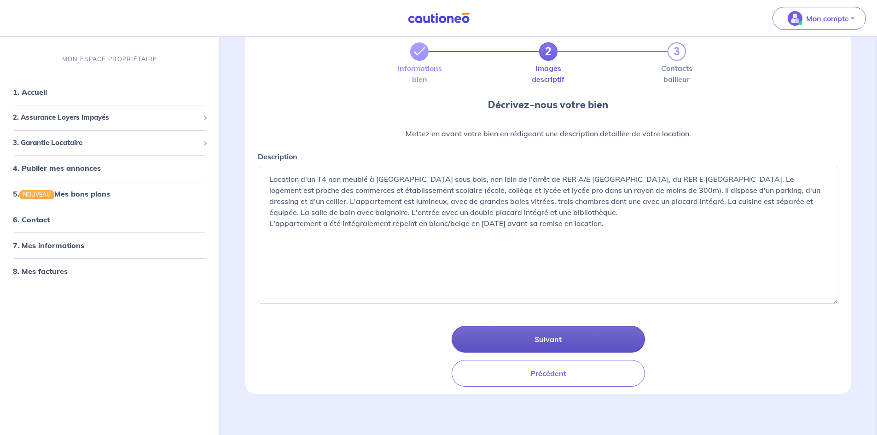
click at [484, 344] on button "Suivant" at bounding box center [548, 339] width 193 height 27
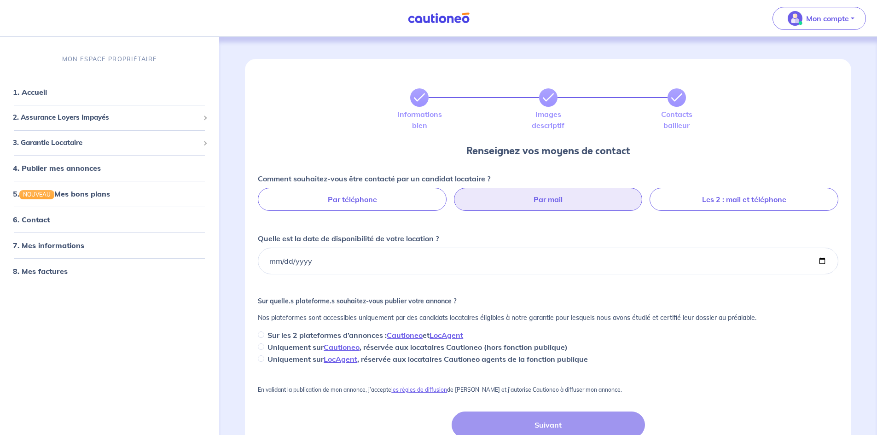
click at [562, 206] on label "Par mail" at bounding box center [548, 199] width 189 height 23
click at [551, 194] on input "Par mail" at bounding box center [548, 191] width 6 height 6
radio input "true"
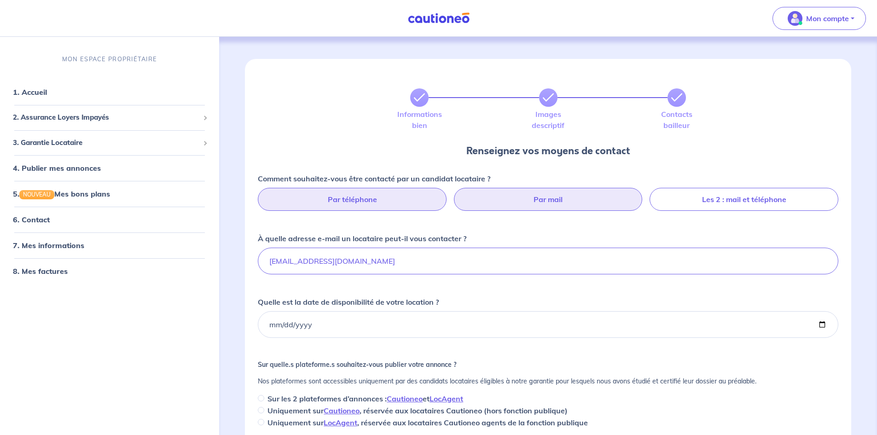
click at [362, 202] on label "Par téléphone" at bounding box center [352, 199] width 189 height 23
click at [545, 194] on input "Par téléphone" at bounding box center [548, 191] width 6 height 6
radio input "true"
select select "FR"
click at [435, 323] on input "Quelle est la date de disponibilité de votre location ?" at bounding box center [548, 324] width 580 height 27
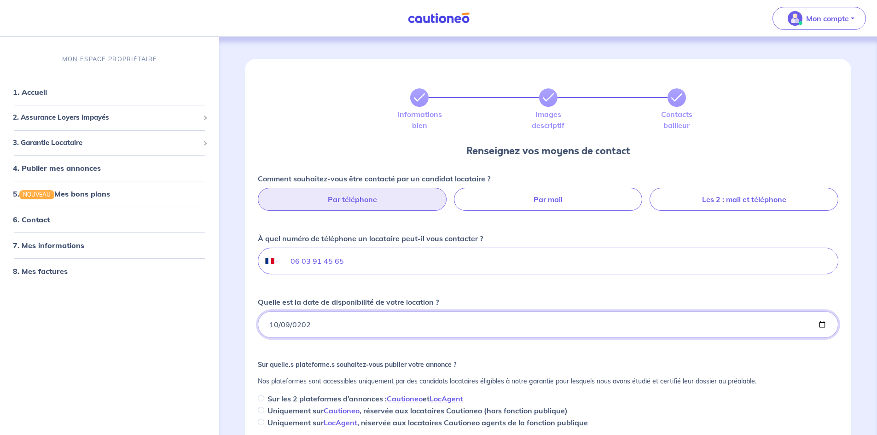
type input "2025-10-09"
click at [491, 358] on div "Comment souhaitez-vous être contacté par un candidat locataire ? Par téléphone …" at bounding box center [548, 300] width 580 height 255
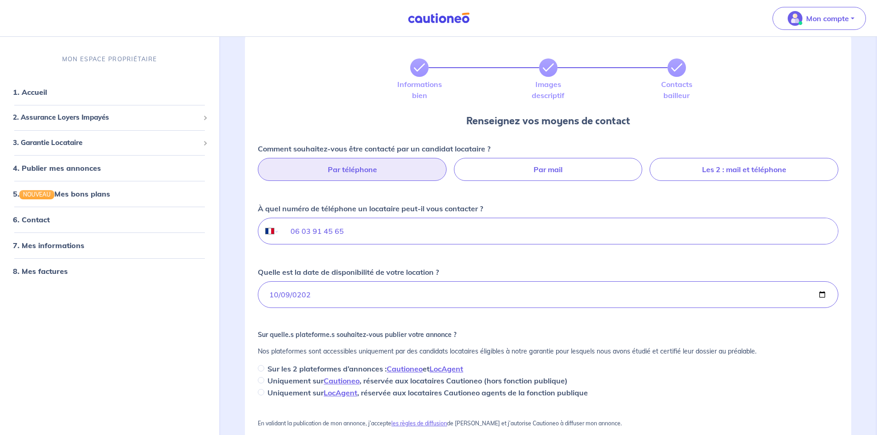
scroll to position [46, 0]
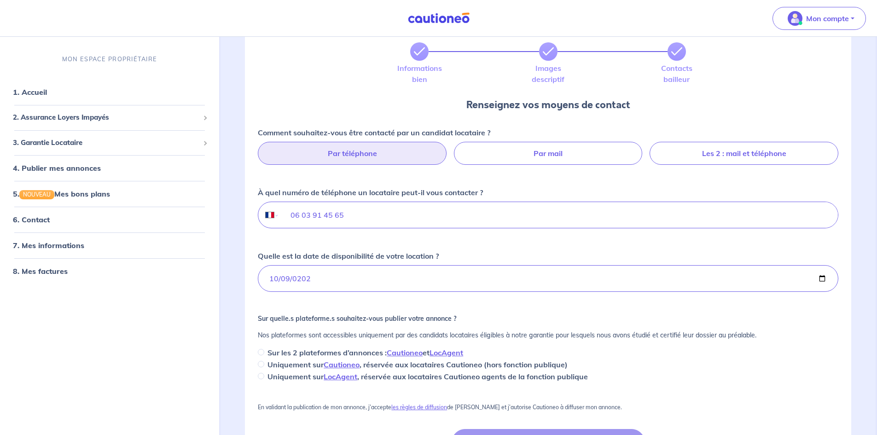
click at [269, 351] on p "Sur les 2 plateformes d’annonces : Cautioneo et LocAgent" at bounding box center [365, 352] width 196 height 11
click at [264, 351] on input "Sur les 2 plateformes d’annonces : Cautioneo et LocAgent" at bounding box center [261, 352] width 6 height 6
radio input "true"
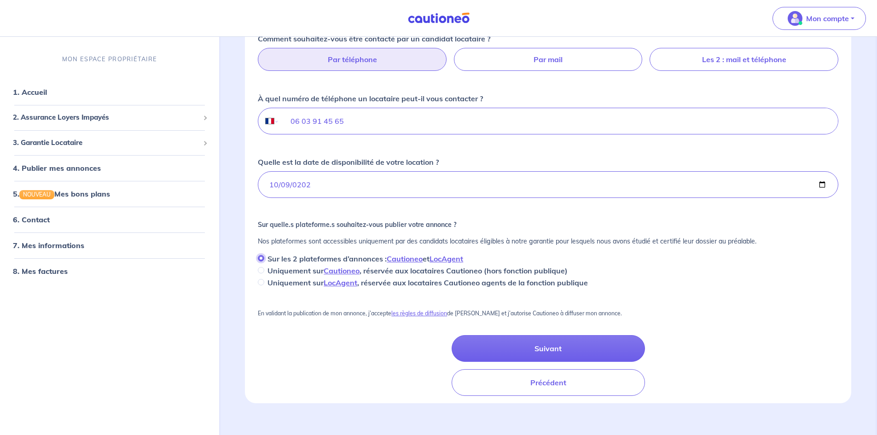
scroll to position [152, 0]
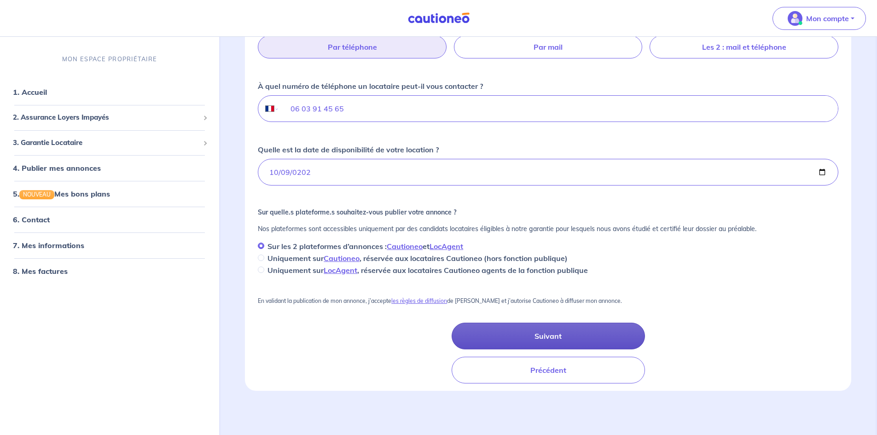
click at [578, 333] on button "Suivant" at bounding box center [548, 336] width 193 height 27
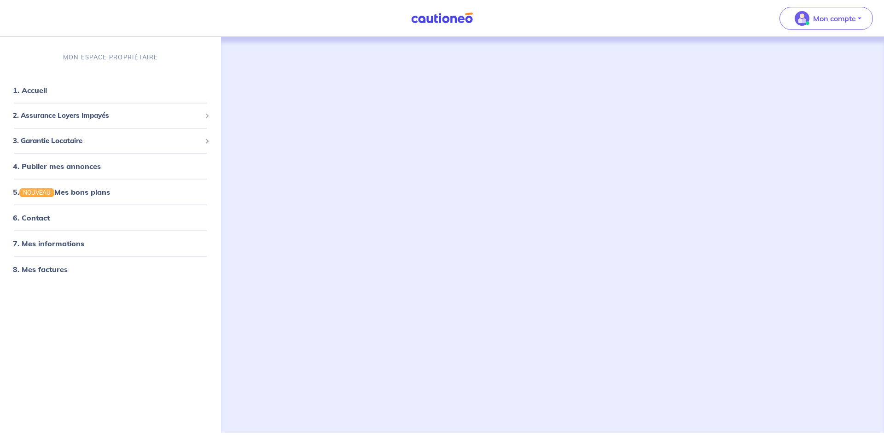
click at [543, 343] on div at bounding box center [552, 224] width 611 height 374
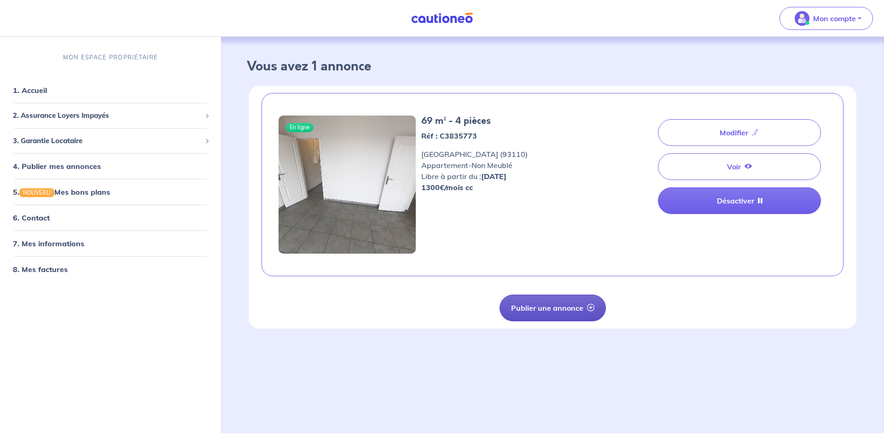
click at [579, 311] on button "Publier une annonce" at bounding box center [552, 308] width 106 height 27
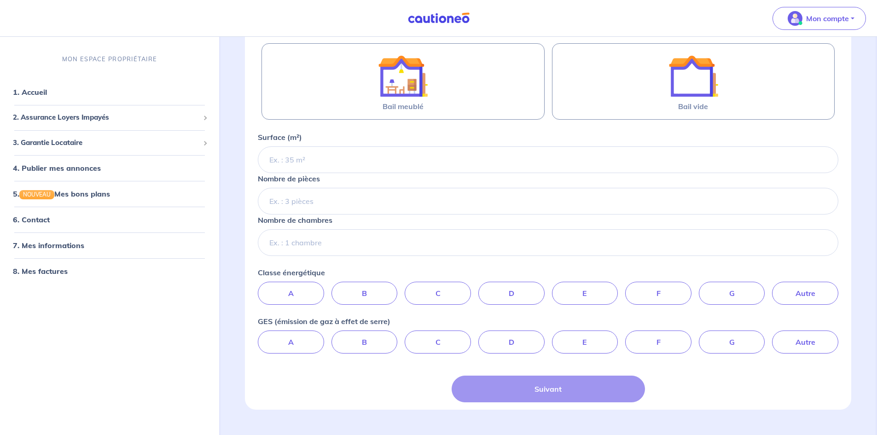
scroll to position [184, 0]
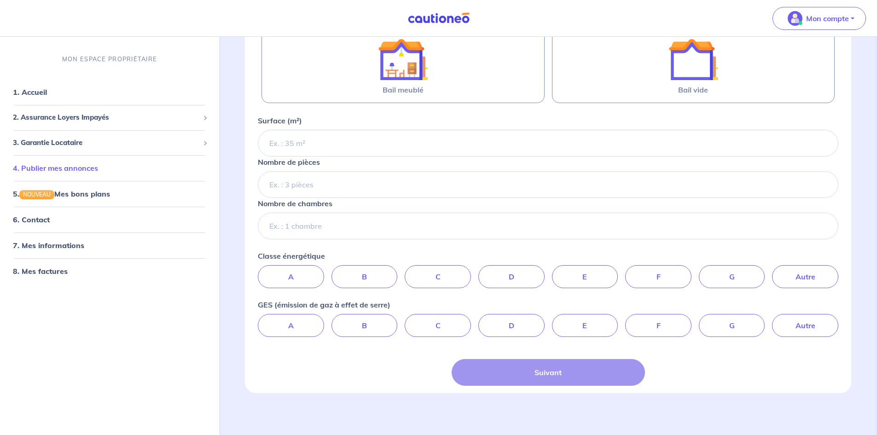
click at [32, 177] on li "4. Publier mes annonces" at bounding box center [110, 168] width 212 height 26
click at [36, 166] on link "4. Publier mes annonces" at bounding box center [55, 167] width 85 height 9
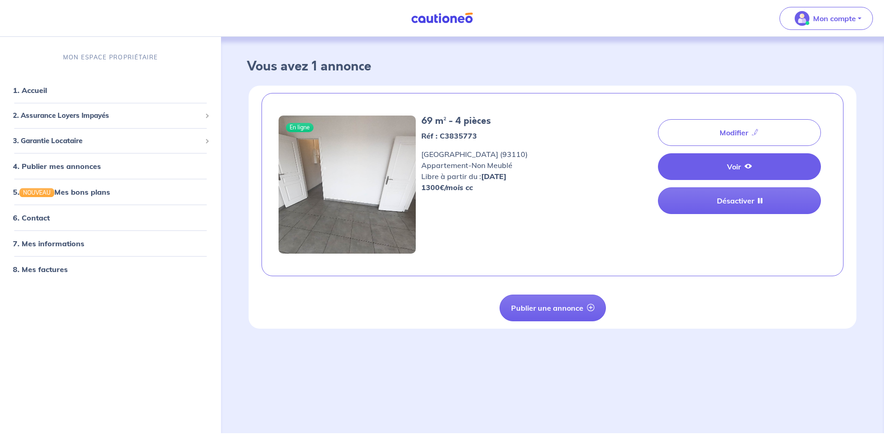
click at [759, 161] on link "Voir" at bounding box center [739, 166] width 163 height 27
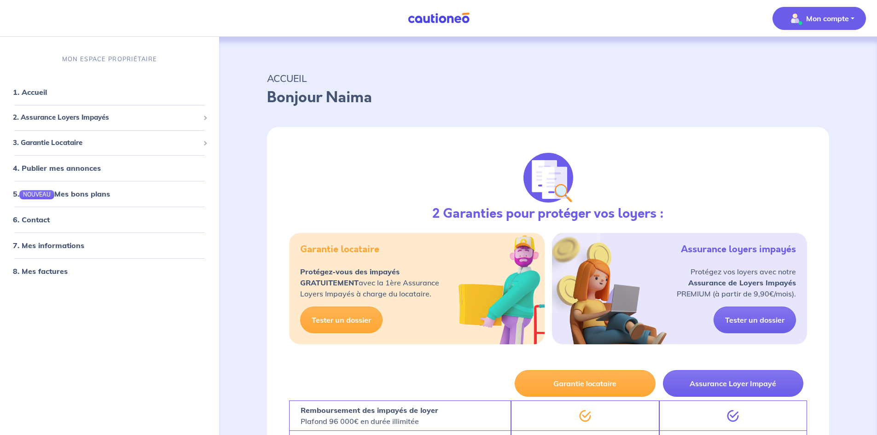
click at [812, 17] on p "Mon compte" at bounding box center [827, 18] width 43 height 11
click at [799, 58] on link "Mes informations" at bounding box center [810, 57] width 74 height 15
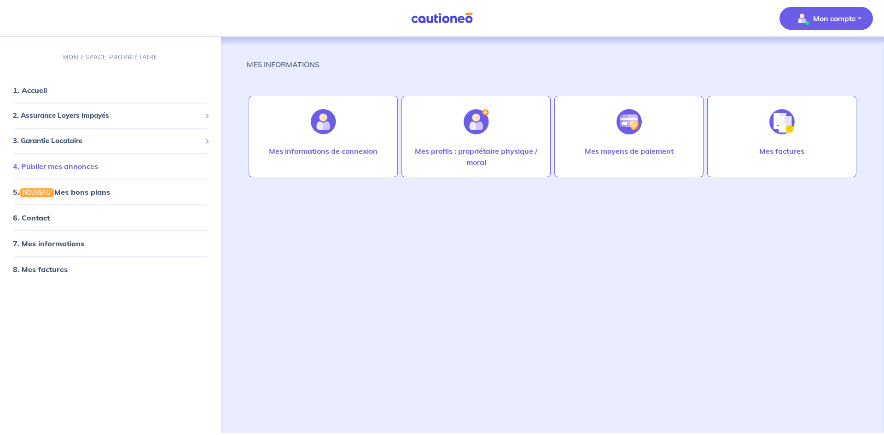
click at [80, 169] on link "4. Publier mes annonces" at bounding box center [55, 166] width 85 height 9
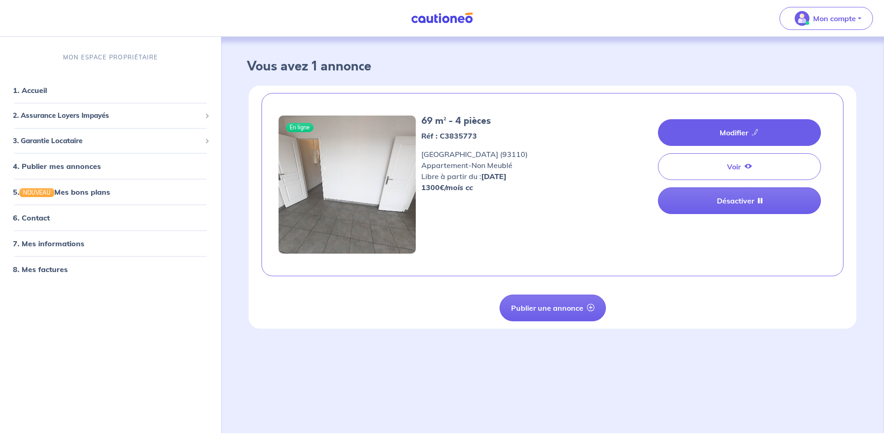
click at [708, 131] on link "Modifier" at bounding box center [739, 132] width 163 height 27
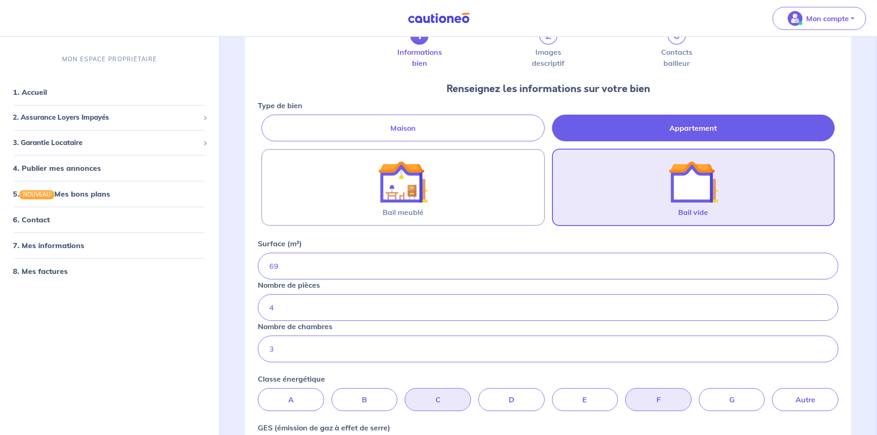
scroll to position [184, 0]
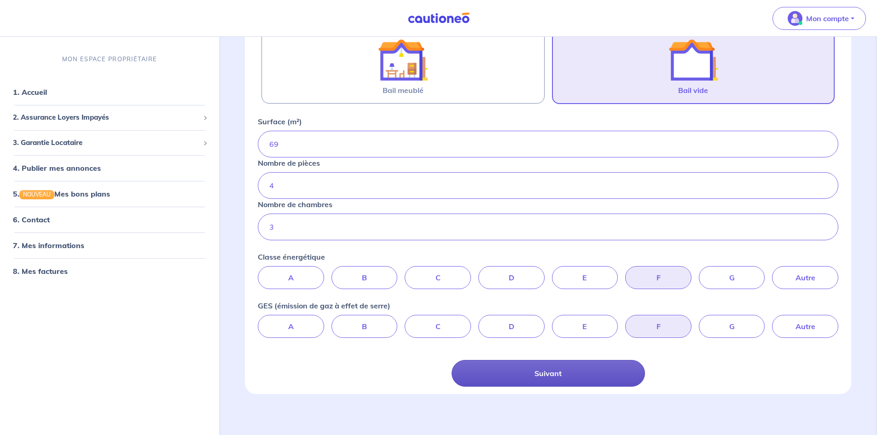
click at [541, 379] on button "Suivant" at bounding box center [548, 373] width 193 height 27
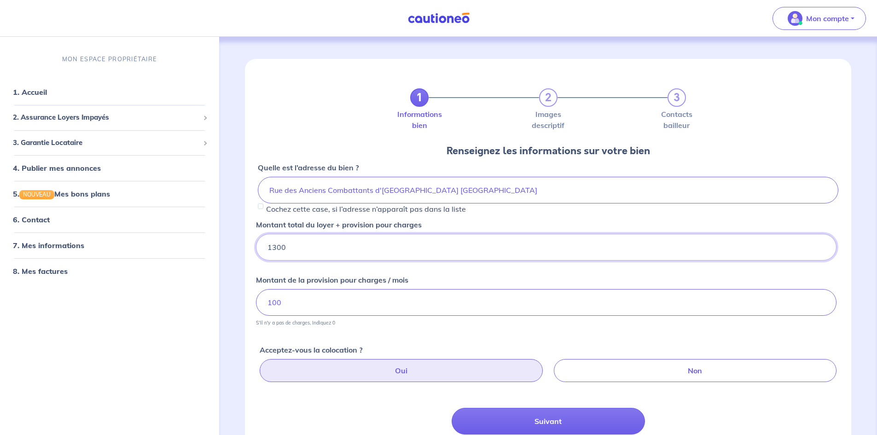
click at [277, 250] on input "1300" at bounding box center [546, 247] width 580 height 27
type input "1250"
drag, startPoint x: 311, startPoint y: 301, endPoint x: 265, endPoint y: 298, distance: 46.1
click at [265, 298] on input "100" at bounding box center [546, 302] width 580 height 27
click at [583, 417] on button "Suivant" at bounding box center [548, 421] width 193 height 27
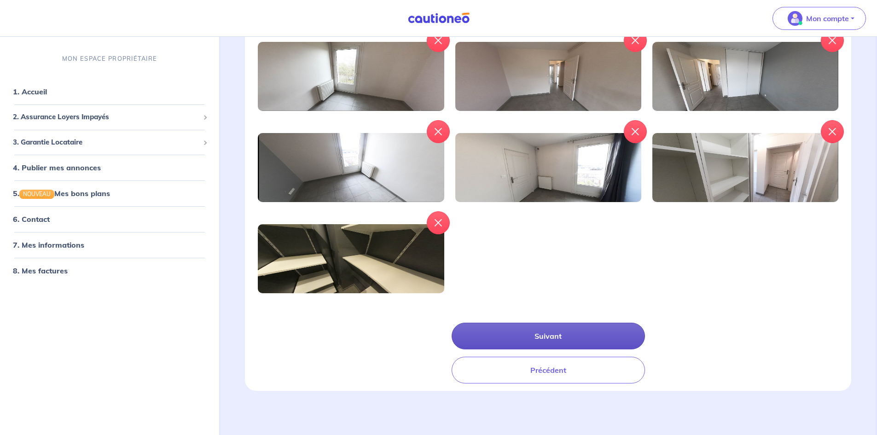
click at [548, 339] on button "Suivant" at bounding box center [548, 336] width 193 height 27
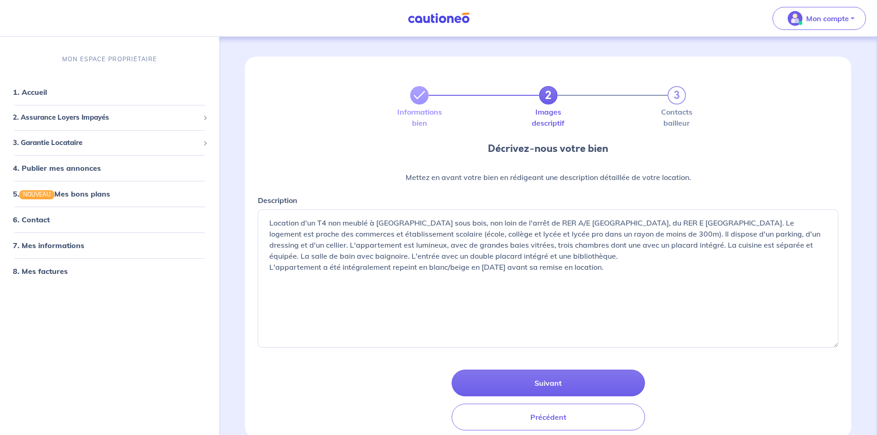
scroll to position [49, 0]
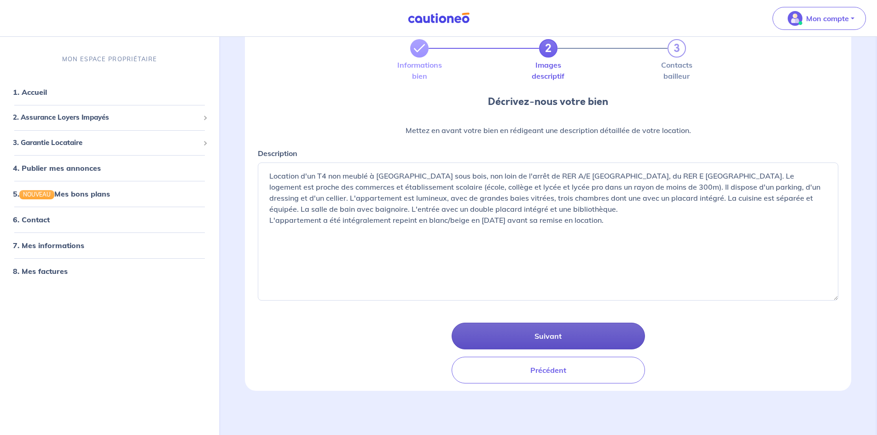
click at [568, 338] on button "Suivant" at bounding box center [548, 336] width 193 height 27
select select "FR"
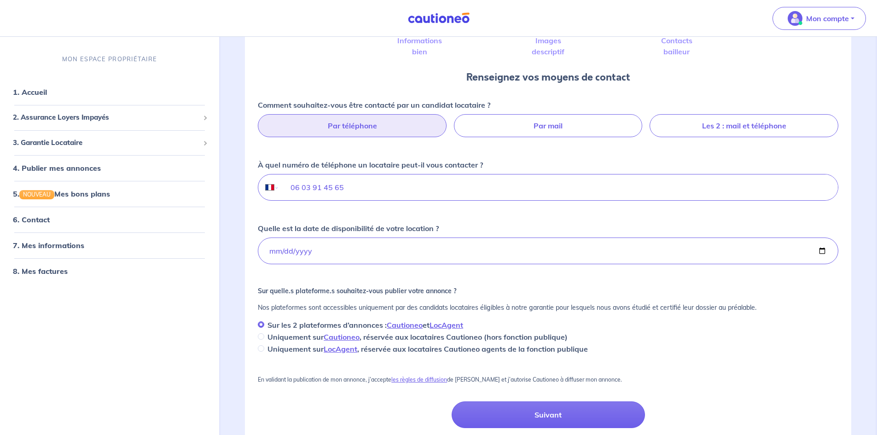
scroll to position [152, 0]
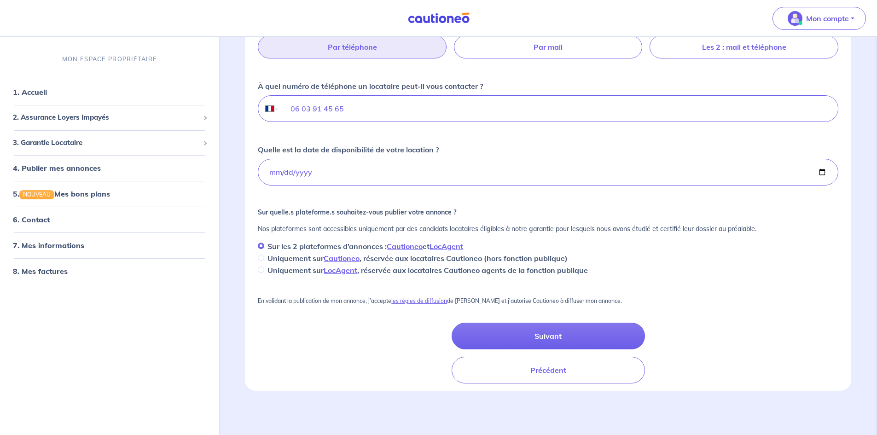
click at [563, 335] on button "Suivant" at bounding box center [548, 336] width 193 height 27
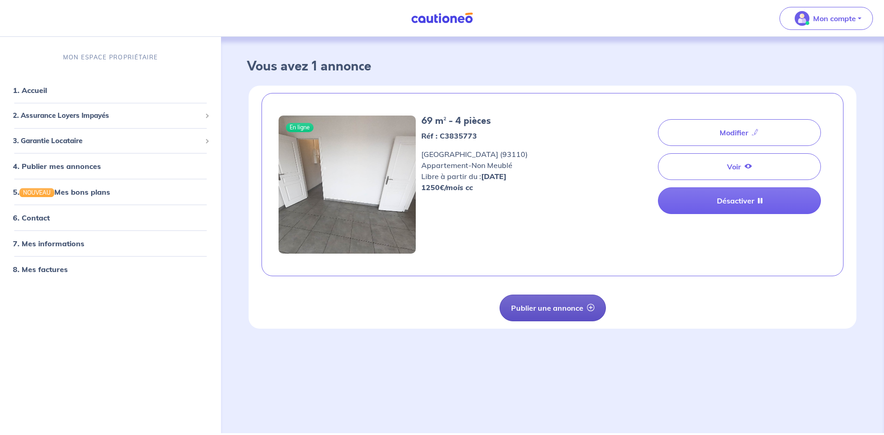
click at [561, 314] on button "Publier une annonce" at bounding box center [552, 308] width 106 height 27
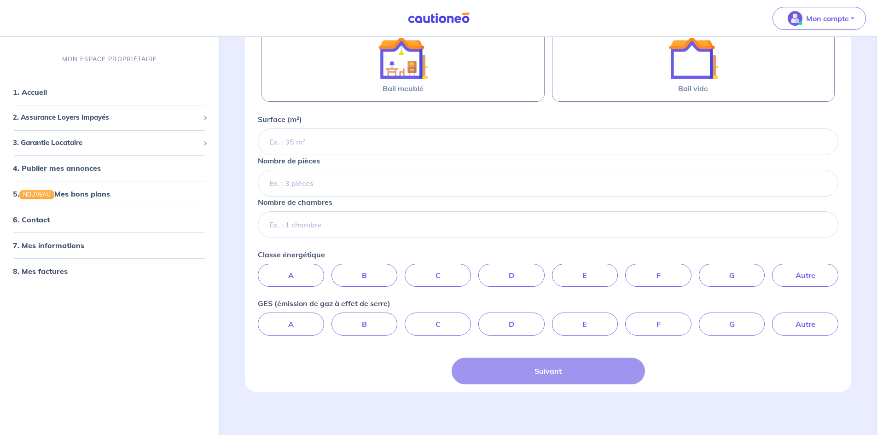
scroll to position [186, 0]
click at [41, 170] on link "4. Publier mes annonces" at bounding box center [55, 167] width 85 height 9
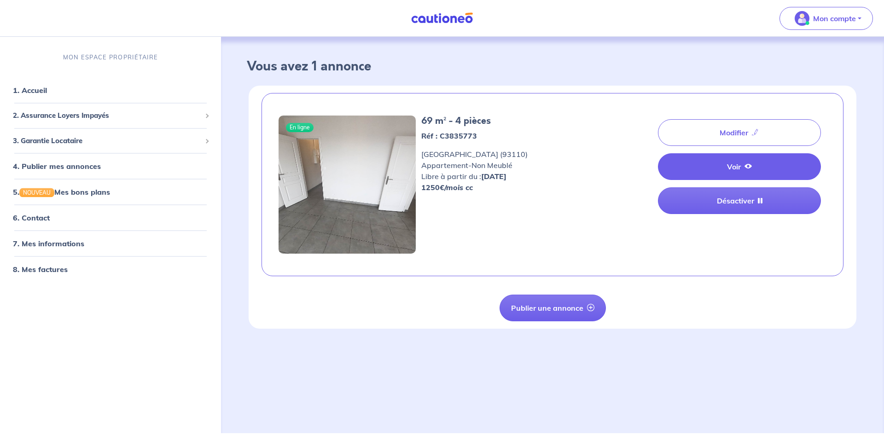
click at [728, 163] on link "Voir" at bounding box center [739, 166] width 163 height 27
